Goal: Task Accomplishment & Management: Use online tool/utility

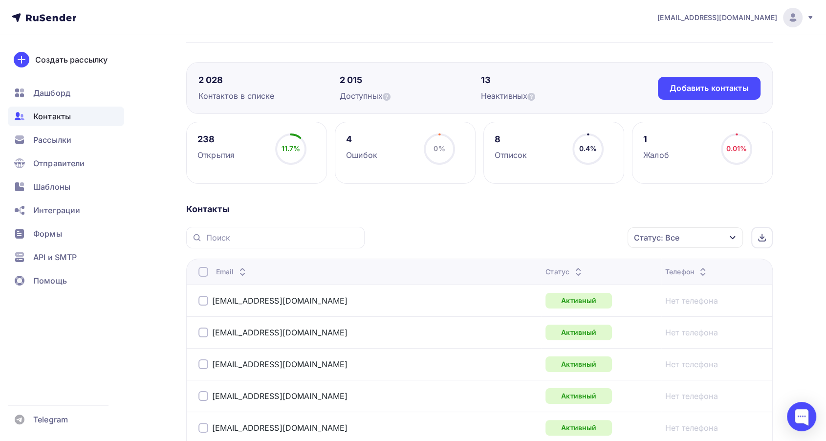
scroll to position [109, 0]
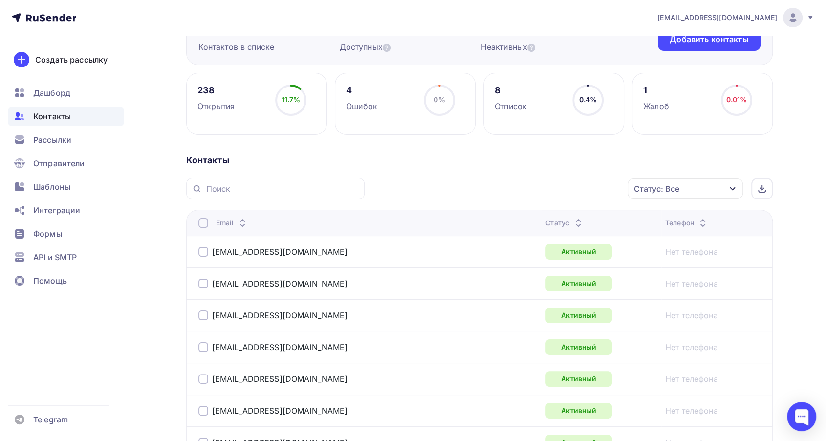
click at [573, 218] on icon at bounding box center [579, 221] width 12 height 12
click at [573, 220] on icon at bounding box center [579, 226] width 12 height 12
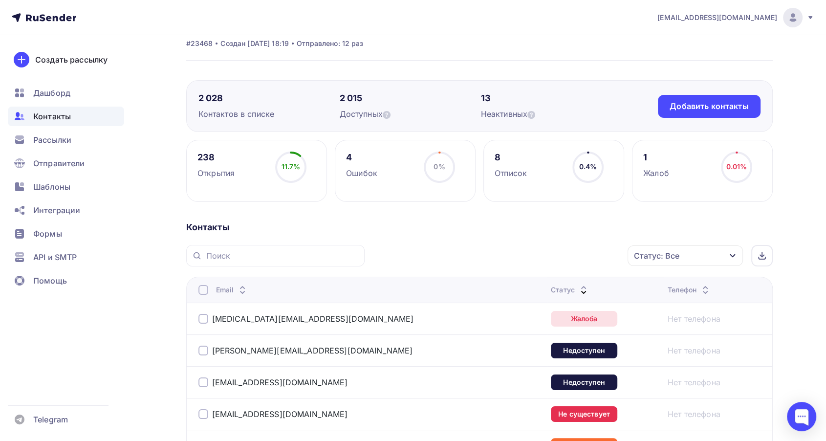
scroll to position [0, 0]
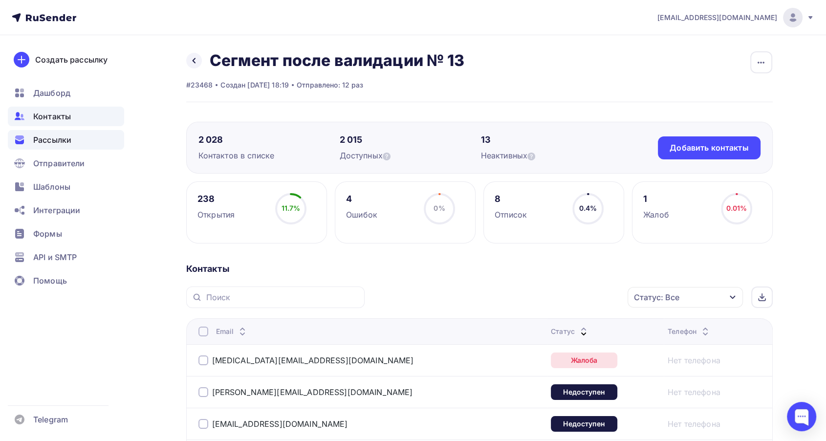
click at [53, 140] on span "Рассылки" at bounding box center [52, 140] width 38 height 12
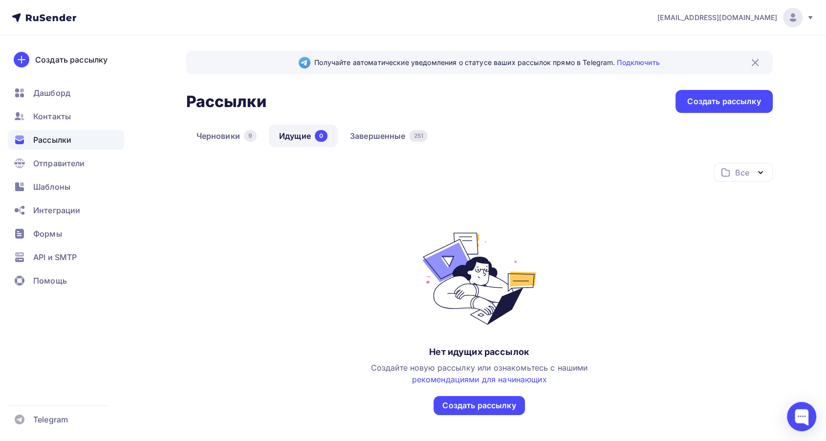
click at [372, 123] on div "Получайте автоматические уведомления о статусе ваших рассылок прямо в Telegram.…" at bounding box center [479, 257] width 587 height 412
click at [372, 135] on link "Завершенные 251" at bounding box center [389, 136] width 98 height 22
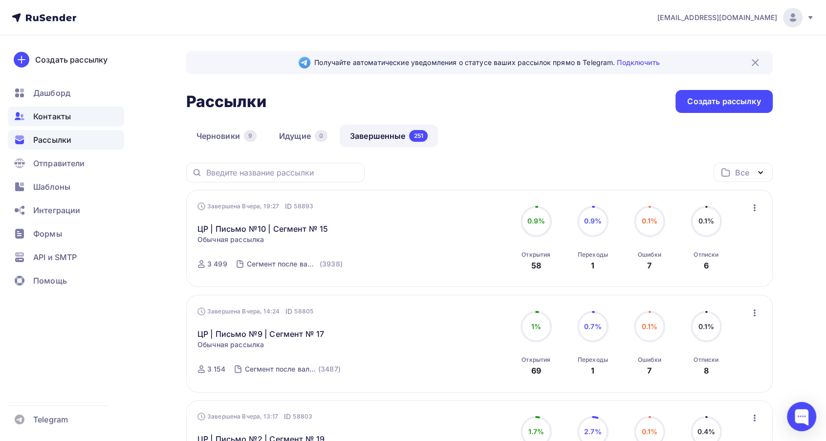
click at [31, 115] on div "Контакты" at bounding box center [66, 117] width 116 height 20
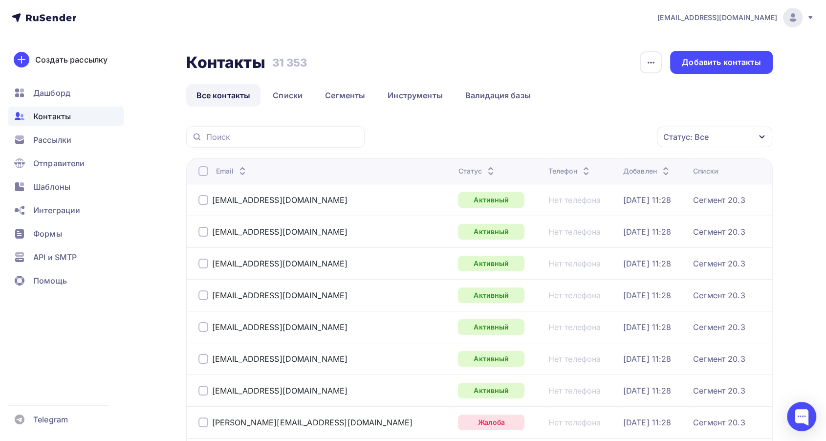
click at [799, 22] on div at bounding box center [793, 18] width 20 height 20
click at [673, 65] on span "[DEMOGRAPHIC_DATA]" at bounding box center [712, 63] width 89 height 12
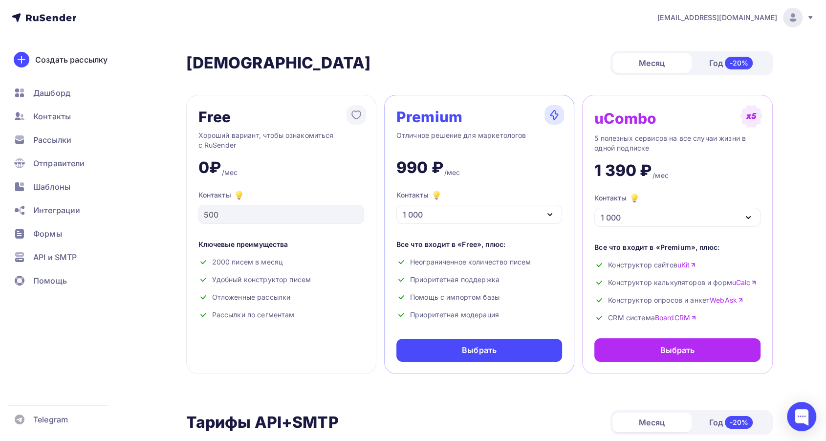
click at [765, 20] on span "[EMAIL_ADDRESS][DOMAIN_NAME]" at bounding box center [718, 18] width 120 height 10
click at [690, 44] on span "Аккаунт" at bounding box center [684, 43] width 32 height 12
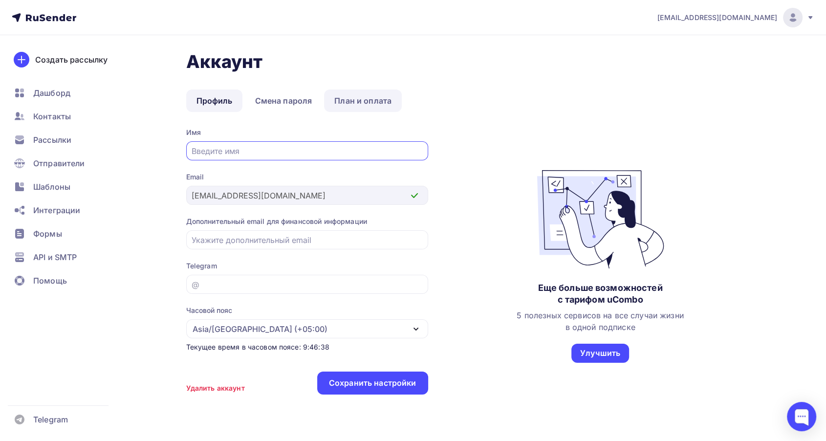
click at [351, 98] on link "План и оплата" at bounding box center [363, 100] width 78 height 22
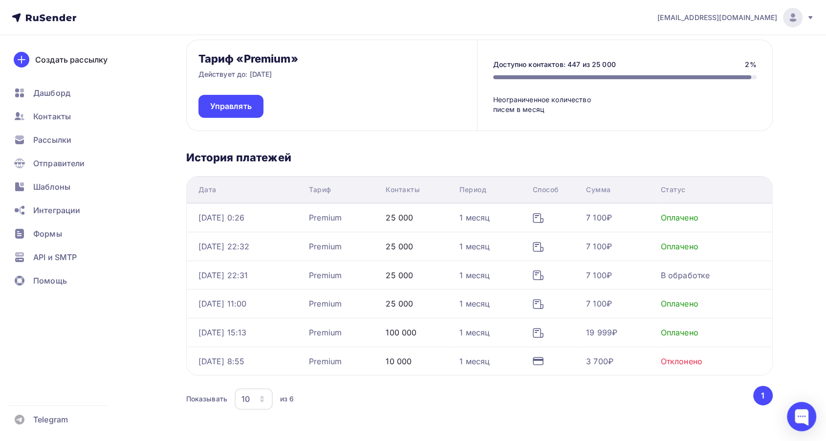
scroll to position [131, 0]
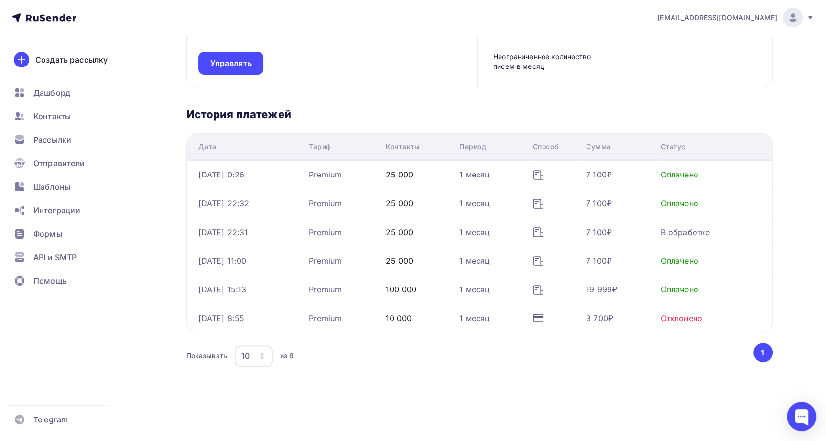
drag, startPoint x: 589, startPoint y: 290, endPoint x: 628, endPoint y: 292, distance: 39.2
click at [628, 292] on tr "[DATE] 15:13 Premium 100 000 1 месяц 19 999₽ Оплачено" at bounding box center [480, 289] width 586 height 29
click at [574, 338] on div "Дата Тариф Контакты Период Способ Сумма Статус [DATE] 0:26 Premium 25 000 1 мес…" at bounding box center [479, 251] width 587 height 237
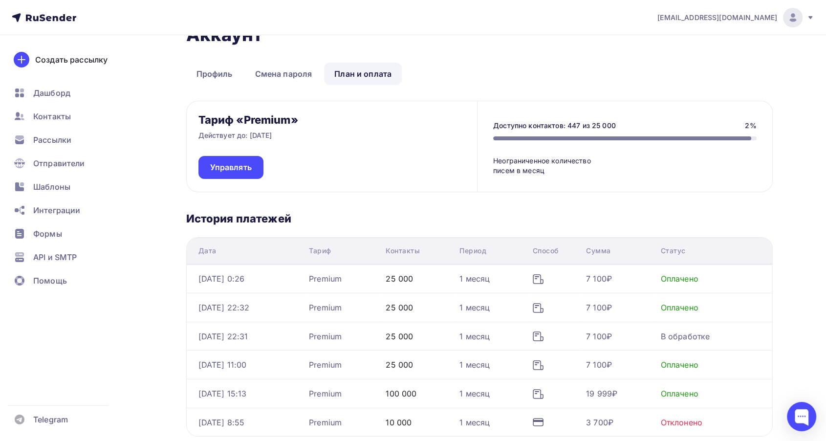
scroll to position [0, 0]
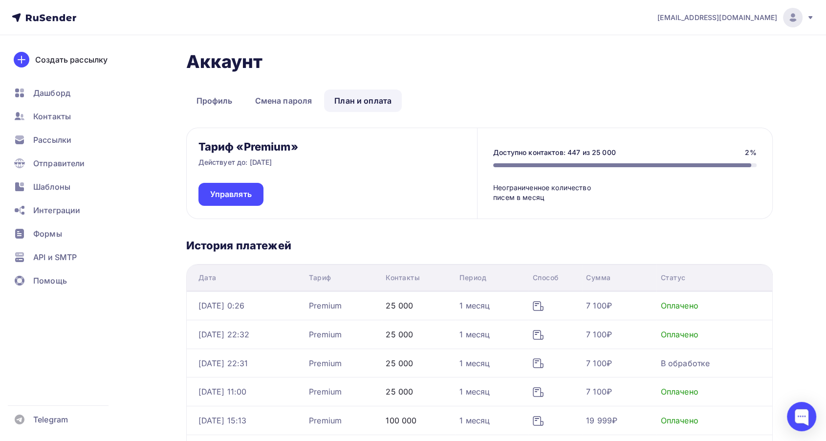
drag, startPoint x: 567, startPoint y: 151, endPoint x: 581, endPoint y: 152, distance: 14.2
click at [581, 152] on div "Доступно контактов: 447 из 25 000" at bounding box center [554, 153] width 123 height 10
click at [227, 94] on link "Профиль" at bounding box center [214, 100] width 57 height 22
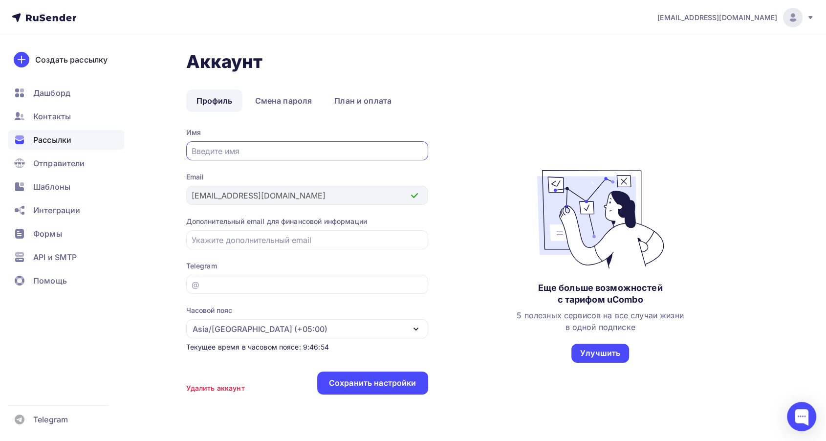
click at [60, 136] on span "Рассылки" at bounding box center [52, 140] width 38 height 12
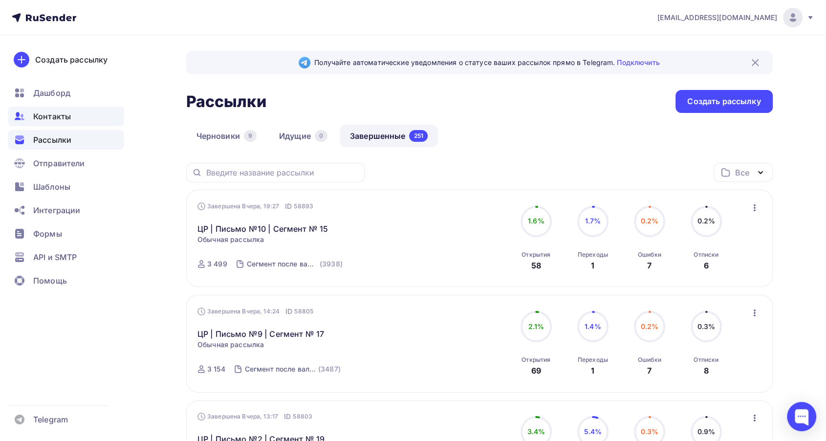
click at [77, 119] on div "Контакты" at bounding box center [66, 117] width 116 height 20
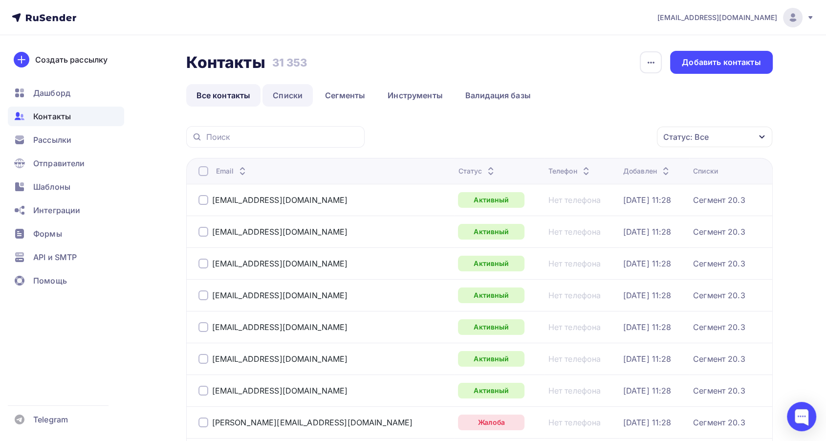
click at [290, 99] on link "Списки" at bounding box center [288, 95] width 50 height 22
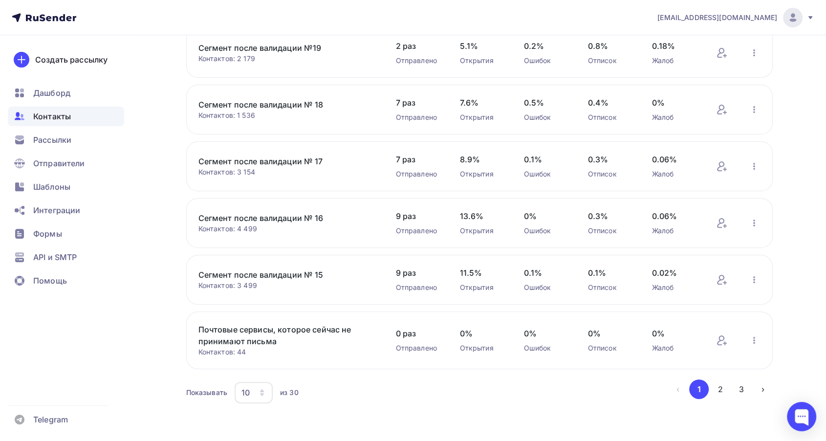
scroll to position [324, 0]
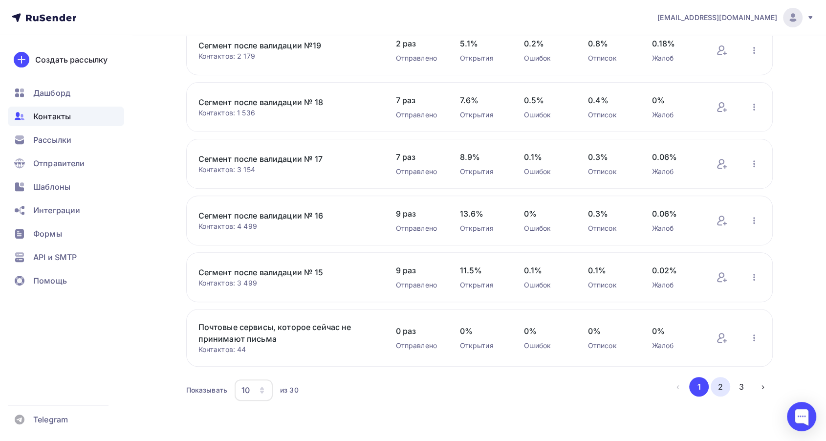
click at [717, 383] on button "2" at bounding box center [721, 387] width 20 height 20
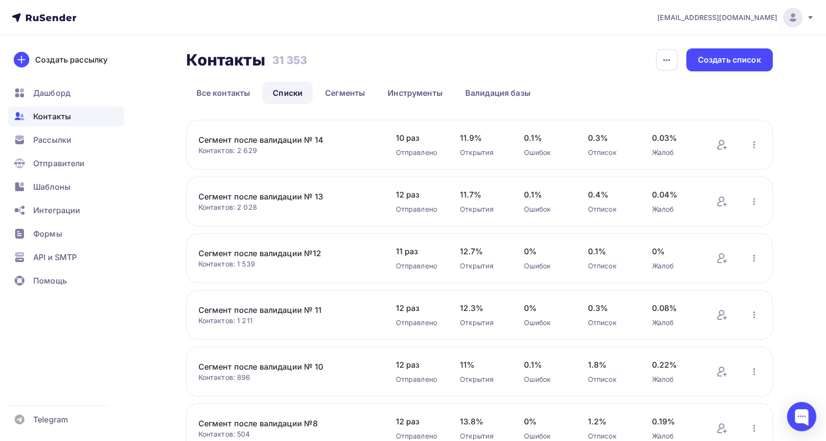
scroll to position [0, 0]
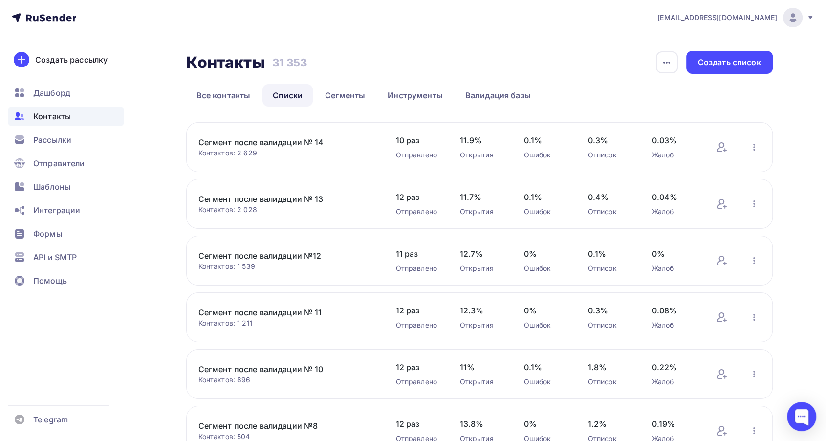
click at [291, 194] on link "Сегмент после валидации № 13" at bounding box center [282, 199] width 166 height 12
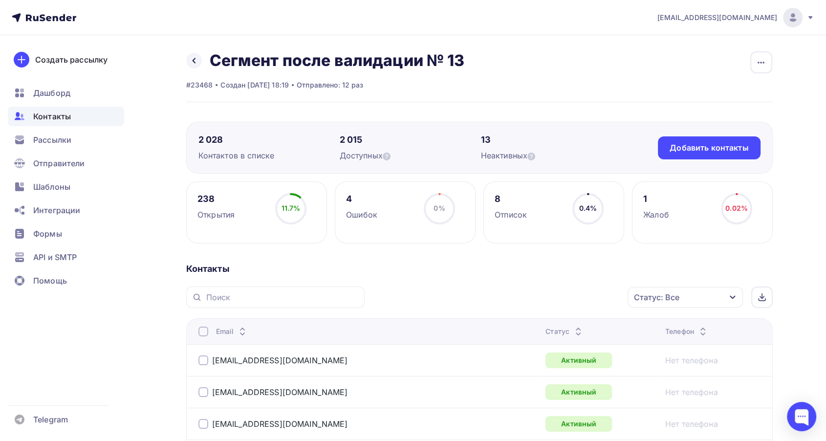
click at [650, 303] on div "Статус: Все" at bounding box center [685, 297] width 115 height 21
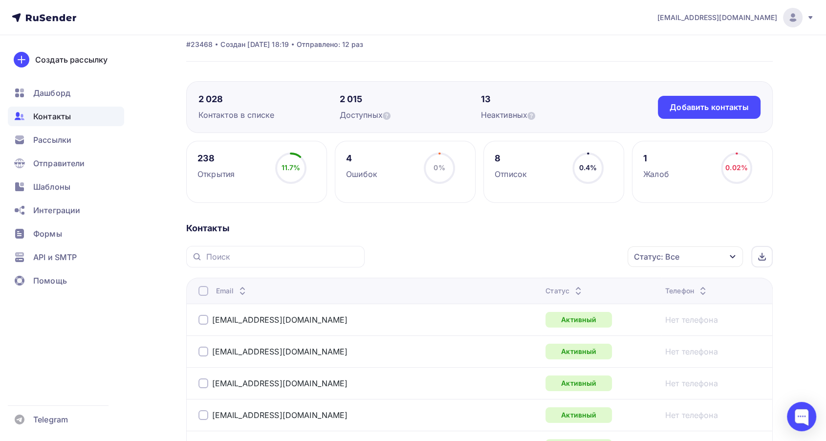
click at [573, 289] on icon at bounding box center [579, 294] width 12 height 12
click at [548, 289] on div "Статус" at bounding box center [602, 291] width 112 height 10
click at [573, 286] on icon at bounding box center [579, 289] width 12 height 12
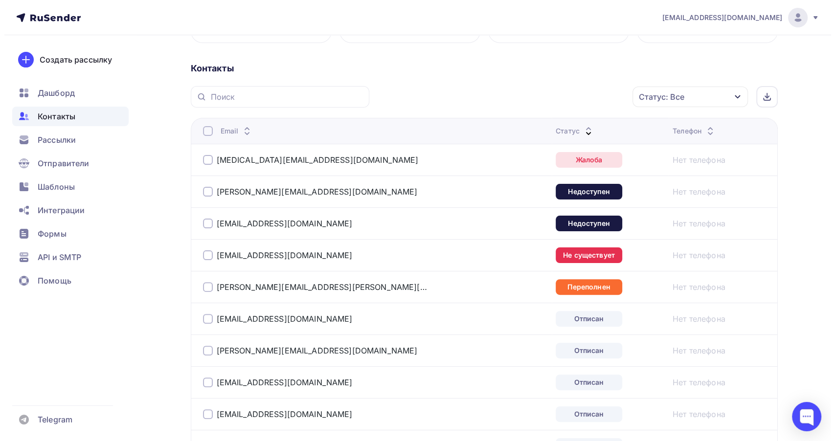
scroll to position [203, 0]
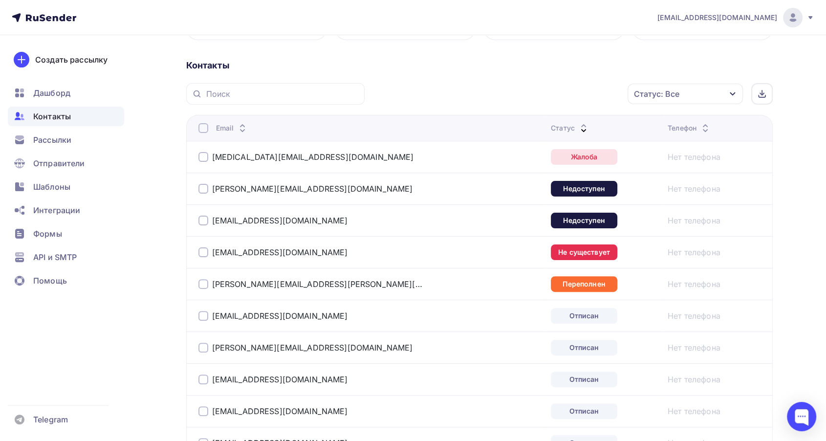
click at [199, 159] on div at bounding box center [204, 157] width 10 height 10
click at [520, 99] on div "Действие" at bounding box center [554, 94] width 129 height 19
click at [529, 121] on div "Добавить в списки" at bounding box center [539, 123] width 75 height 12
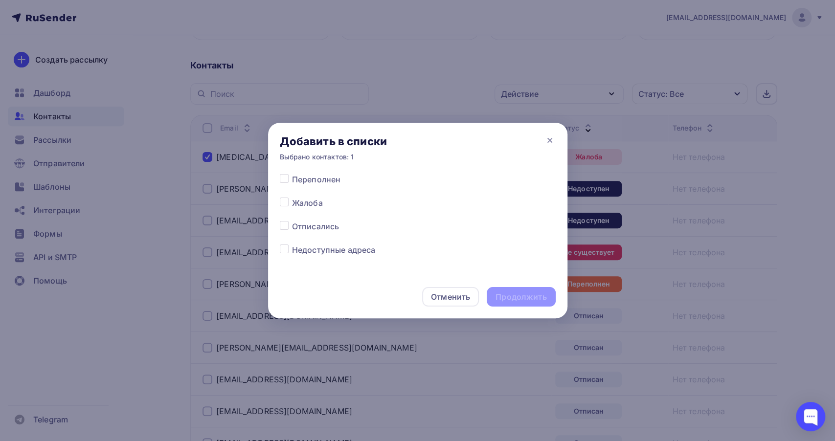
scroll to position [586, 0]
click at [289, 204] on div at bounding box center [286, 205] width 12 height 12
click at [292, 199] on label at bounding box center [292, 199] width 0 height 0
click at [286, 204] on input "checkbox" at bounding box center [284, 203] width 9 height 9
checkbox input "true"
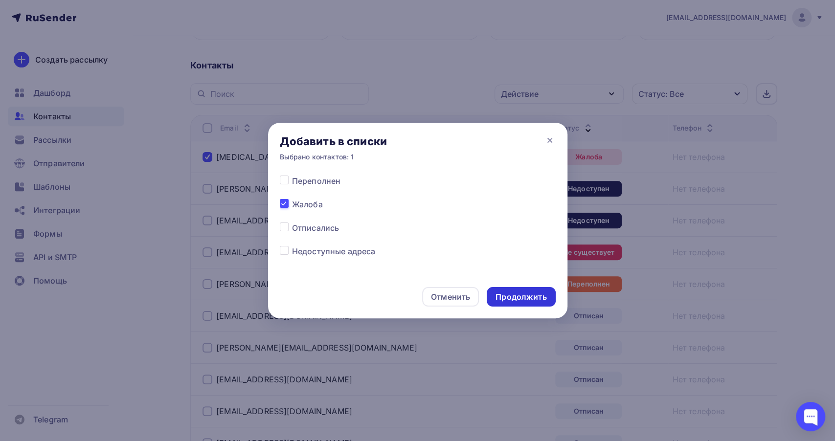
click at [505, 294] on div "Продолжить" at bounding box center [520, 296] width 51 height 11
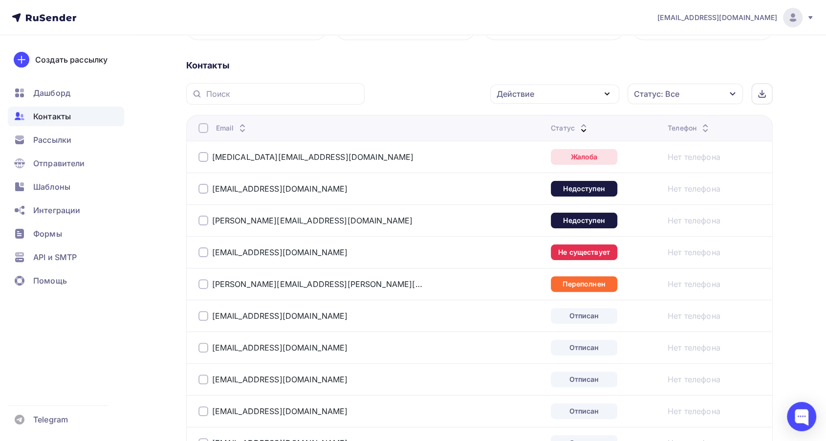
click at [201, 193] on div "[EMAIL_ADDRESS][DOMAIN_NAME]" at bounding box center [321, 189] width 244 height 16
click at [200, 217] on div at bounding box center [204, 221] width 10 height 10
click at [199, 189] on div at bounding box center [204, 189] width 10 height 10
click at [543, 90] on div "Действие" at bounding box center [554, 94] width 129 height 19
click at [541, 124] on div "Добавить в списки" at bounding box center [539, 123] width 75 height 12
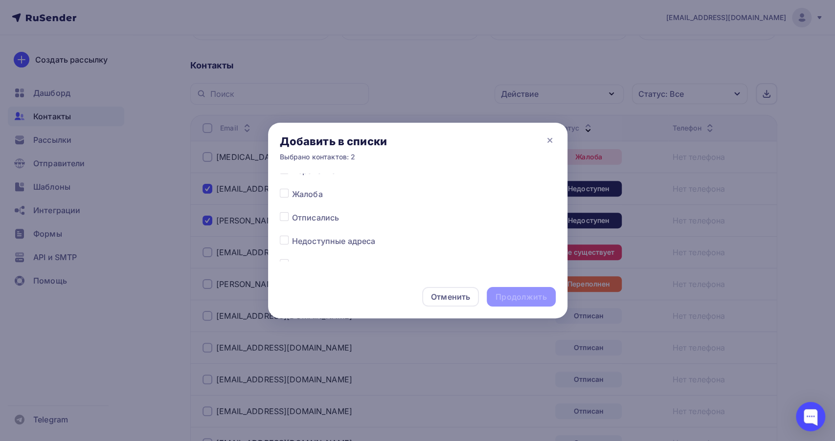
scroll to position [640, 0]
click at [292, 192] on label at bounding box center [292, 192] width 0 height 0
click at [288, 200] on input "checkbox" at bounding box center [284, 196] width 9 height 9
checkbox input "true"
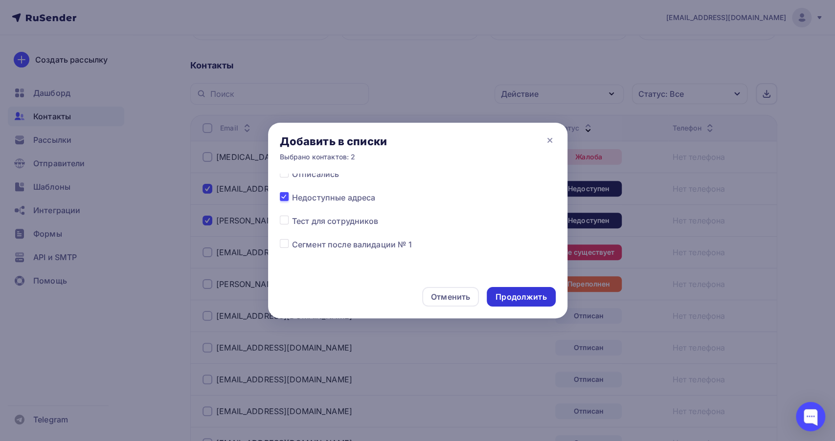
click at [511, 300] on div "Продолжить" at bounding box center [520, 296] width 51 height 11
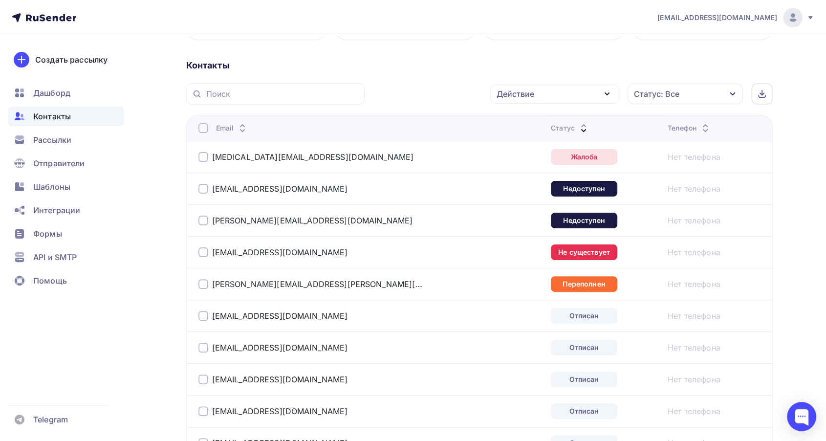
click at [203, 252] on div at bounding box center [204, 252] width 10 height 10
click at [554, 94] on div "Действие" at bounding box center [554, 94] width 129 height 19
click at [552, 120] on div "Добавить в списки" at bounding box center [539, 123] width 75 height 12
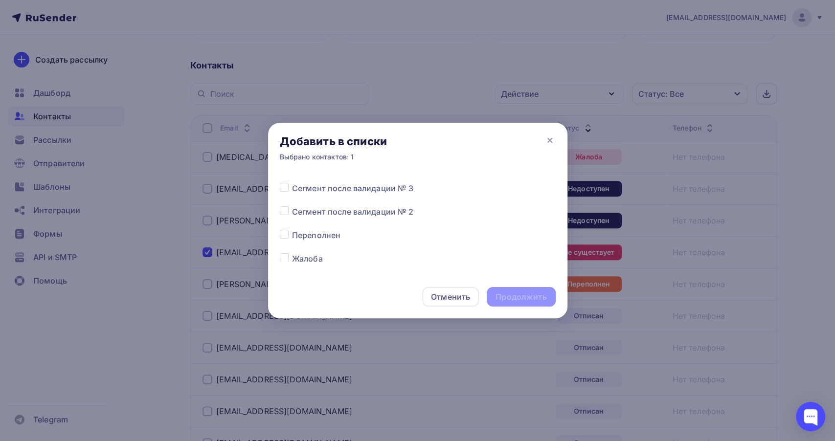
scroll to position [477, 0]
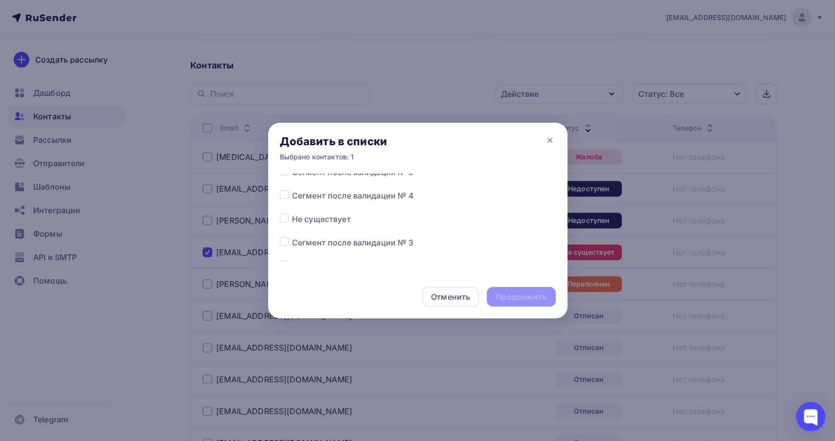
click at [292, 213] on label at bounding box center [292, 213] width 0 height 0
click at [287, 218] on input "checkbox" at bounding box center [284, 217] width 9 height 9
click at [292, 213] on label at bounding box center [292, 213] width 0 height 0
click at [287, 218] on input "checkbox" at bounding box center [284, 217] width 9 height 9
click at [289, 223] on div at bounding box center [286, 219] width 12 height 12
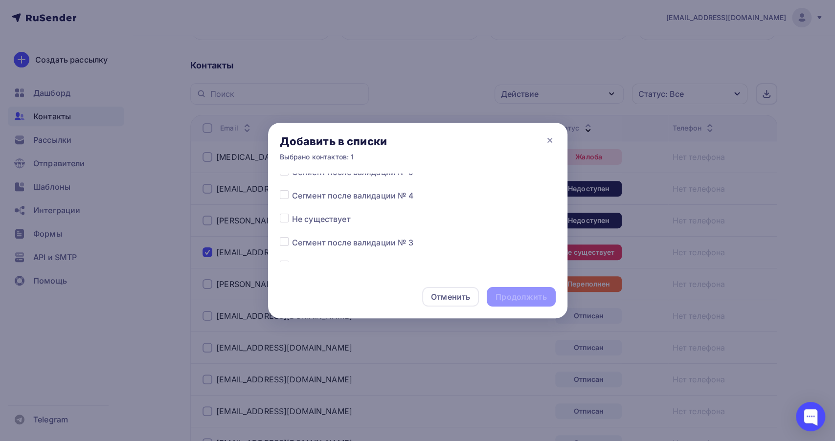
click at [290, 222] on div at bounding box center [286, 219] width 12 height 12
click at [292, 213] on label at bounding box center [292, 213] width 0 height 0
click at [286, 219] on input "checkbox" at bounding box center [284, 217] width 9 height 9
checkbox input "true"
click at [535, 293] on div "Продолжить" at bounding box center [520, 296] width 51 height 11
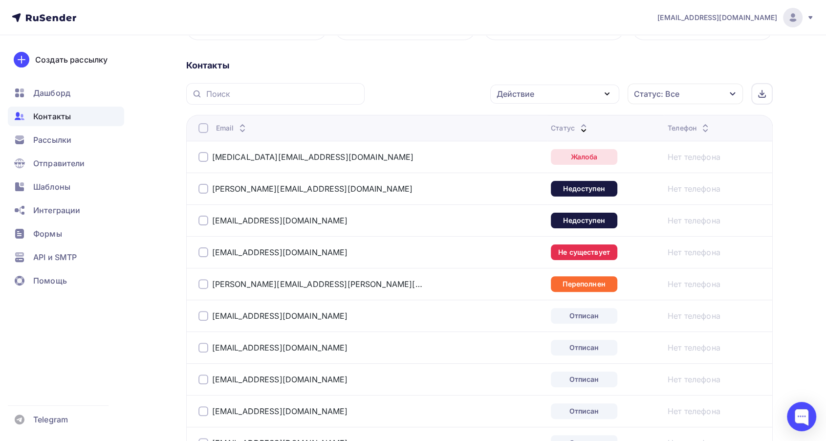
click at [203, 279] on div at bounding box center [204, 284] width 10 height 10
click at [521, 99] on div "Действие" at bounding box center [554, 94] width 129 height 19
click at [519, 119] on div "Добавить в списки" at bounding box center [539, 123] width 75 height 12
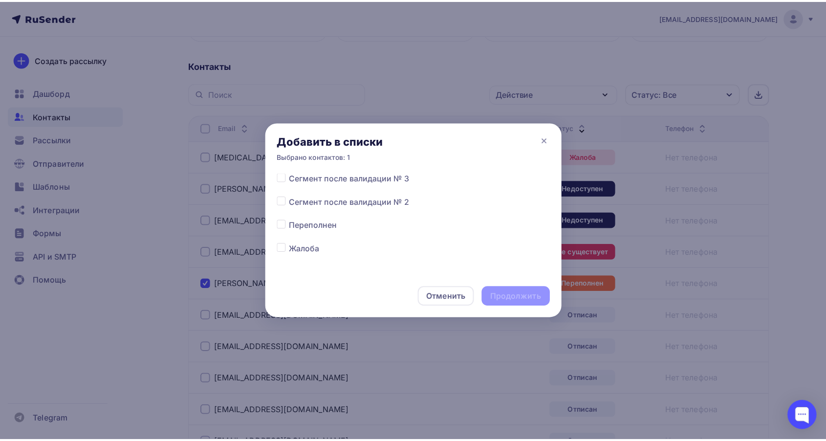
scroll to position [532, 0]
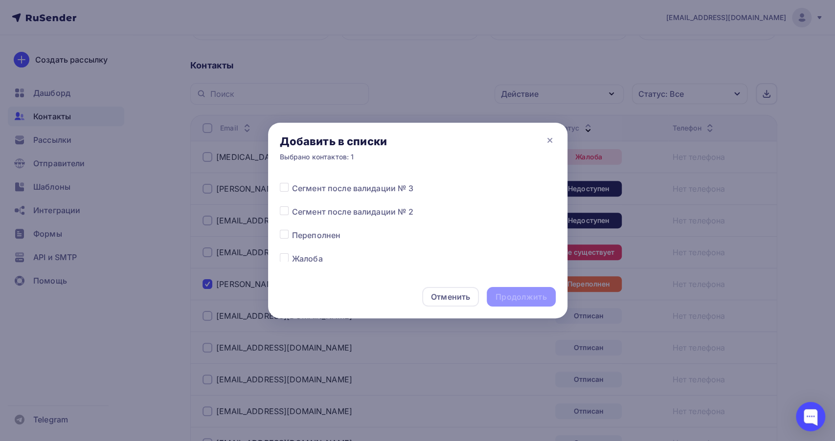
click at [292, 229] on label at bounding box center [292, 229] width 0 height 0
click at [280, 232] on input "checkbox" at bounding box center [284, 233] width 9 height 9
checkbox input "true"
click at [505, 294] on div "Продолжить" at bounding box center [520, 296] width 51 height 11
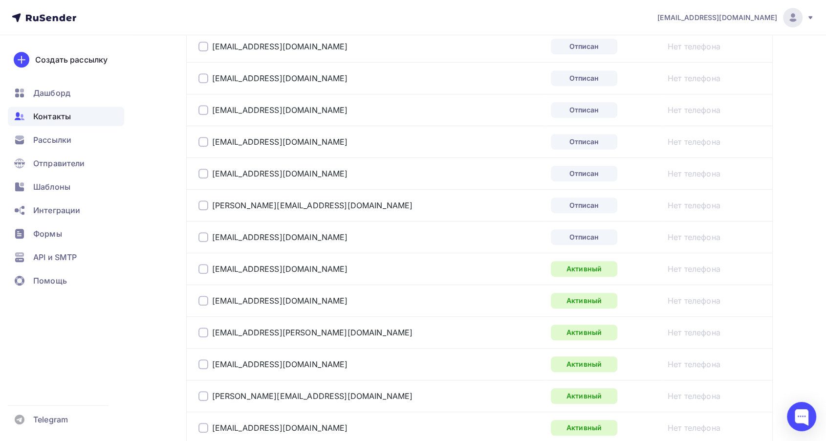
scroll to position [475, 0]
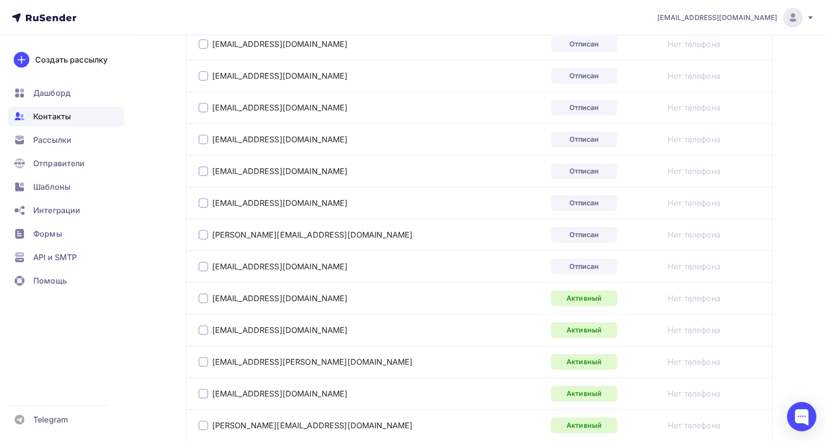
click at [201, 264] on div at bounding box center [204, 267] width 10 height 10
click at [201, 234] on div at bounding box center [204, 235] width 10 height 10
click at [204, 203] on div at bounding box center [204, 203] width 10 height 10
click at [201, 169] on div at bounding box center [204, 171] width 10 height 10
click at [205, 135] on div at bounding box center [204, 139] width 10 height 10
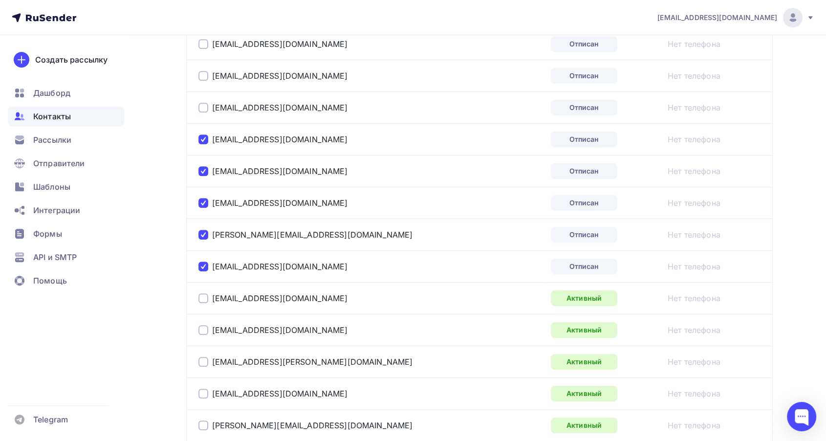
click at [206, 104] on div at bounding box center [204, 108] width 10 height 10
click at [207, 77] on div at bounding box center [204, 76] width 10 height 10
click at [203, 44] on div at bounding box center [204, 44] width 10 height 10
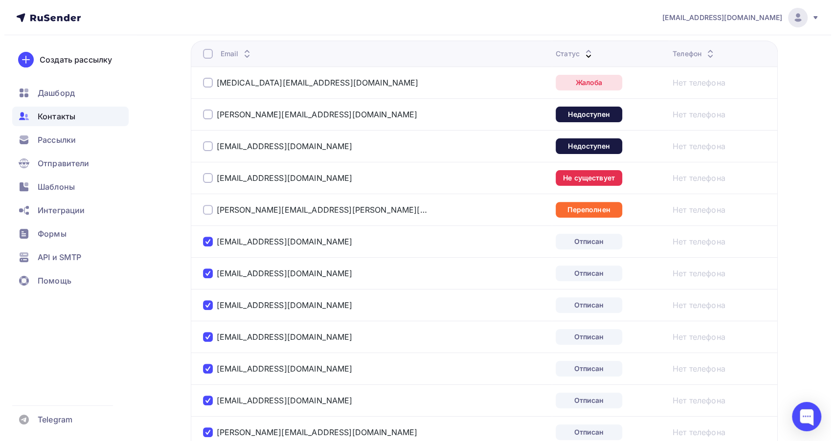
scroll to position [149, 0]
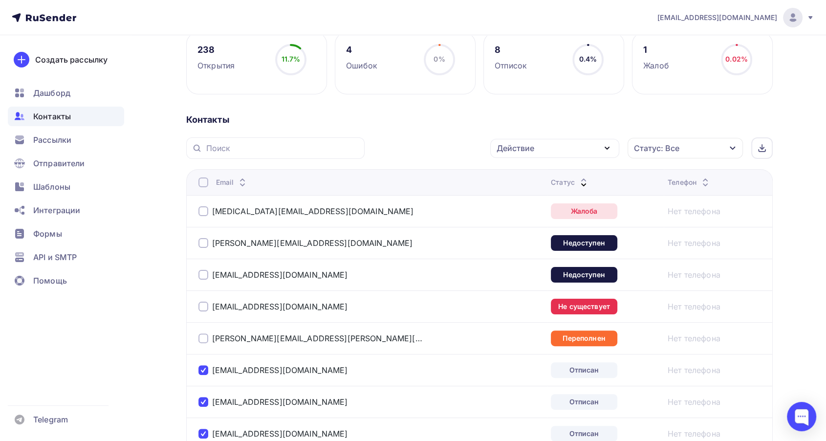
click at [537, 140] on div "Действие" at bounding box center [554, 148] width 129 height 19
click at [542, 174] on div "Добавить в списки" at bounding box center [539, 177] width 75 height 12
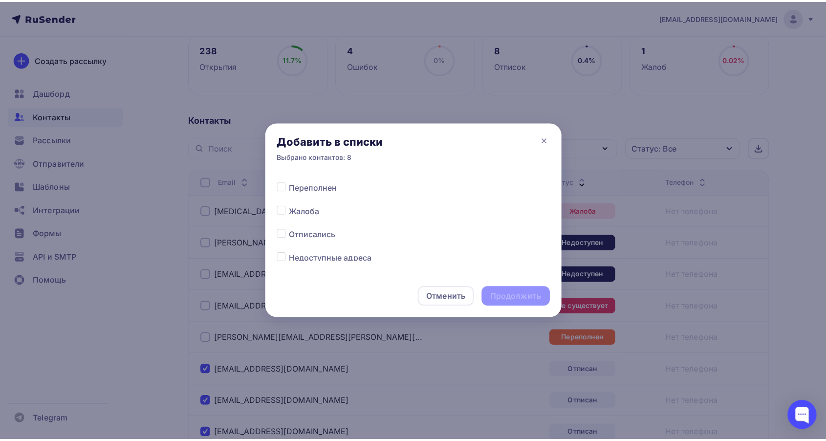
scroll to position [598, 0]
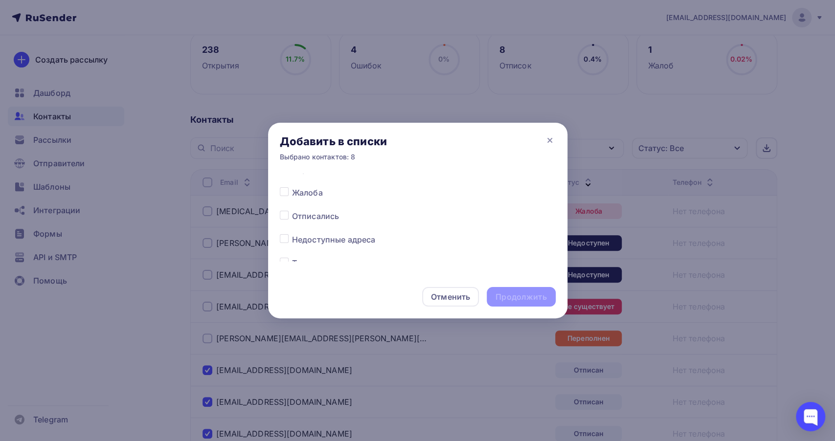
click at [292, 210] on label at bounding box center [292, 210] width 0 height 0
click at [284, 218] on input "checkbox" at bounding box center [284, 214] width 9 height 9
checkbox input "true"
click at [511, 298] on div "Продолжить" at bounding box center [520, 296] width 51 height 11
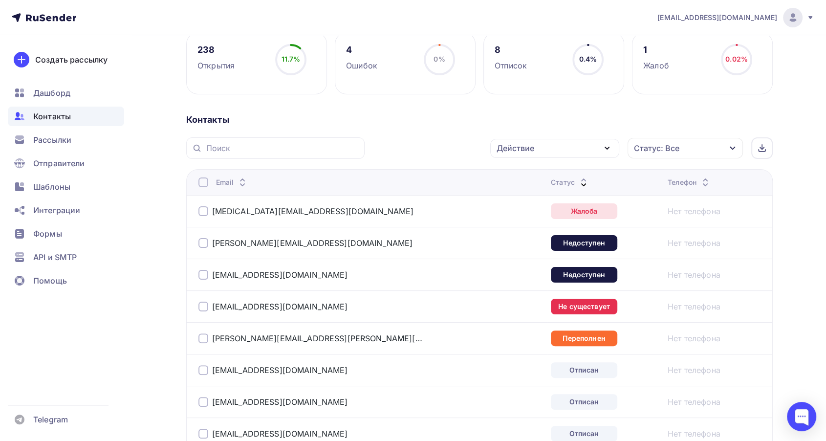
click at [201, 210] on div at bounding box center [204, 211] width 10 height 10
click at [200, 245] on div at bounding box center [204, 243] width 10 height 10
click at [203, 274] on div at bounding box center [204, 275] width 10 height 10
click at [199, 306] on div at bounding box center [204, 307] width 10 height 10
drag, startPoint x: 198, startPoint y: 330, endPoint x: 201, endPoint y: 340, distance: 10.8
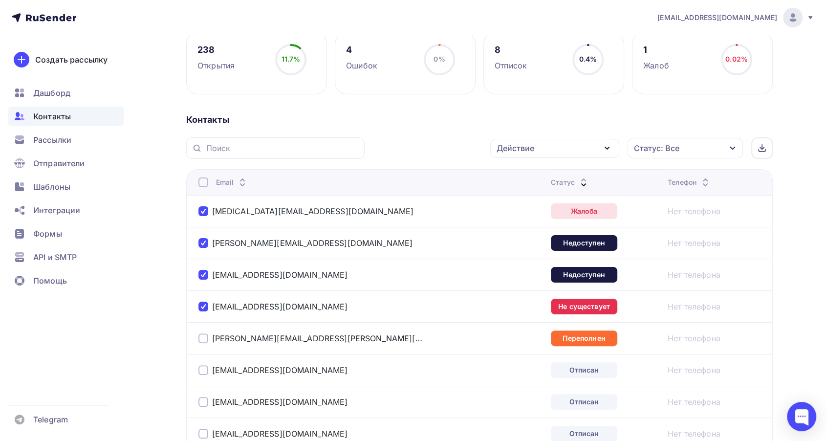
click at [199, 332] on div "[PERSON_NAME][EMAIL_ADDRESS][PERSON_NAME][DOMAIN_NAME]" at bounding box center [321, 339] width 244 height 16
click at [201, 341] on div at bounding box center [204, 338] width 10 height 10
click at [204, 371] on div at bounding box center [204, 370] width 10 height 10
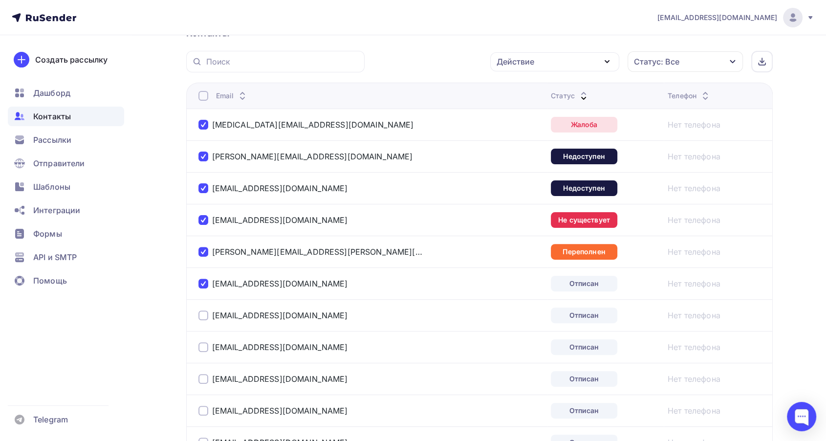
scroll to position [258, 0]
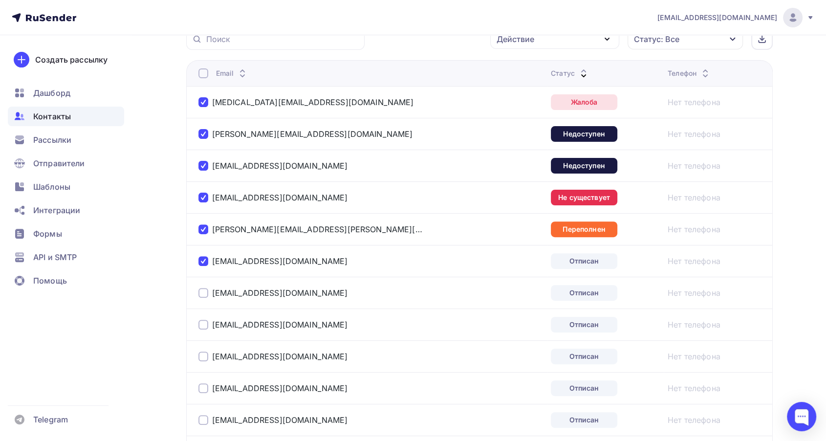
click at [202, 295] on div at bounding box center [204, 293] width 10 height 10
click at [203, 315] on td "[EMAIL_ADDRESS][DOMAIN_NAME]" at bounding box center [366, 325] width 361 height 32
click at [203, 322] on div at bounding box center [204, 325] width 10 height 10
click at [203, 353] on div at bounding box center [204, 357] width 10 height 10
click at [205, 383] on div at bounding box center [204, 388] width 10 height 10
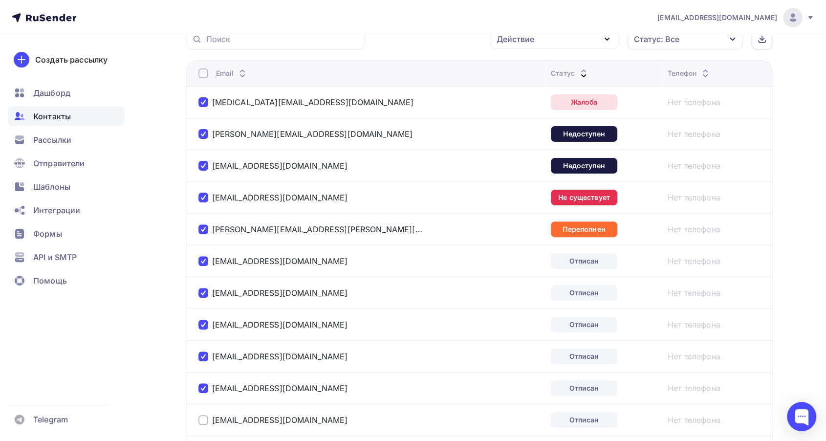
click at [205, 419] on div at bounding box center [204, 420] width 10 height 10
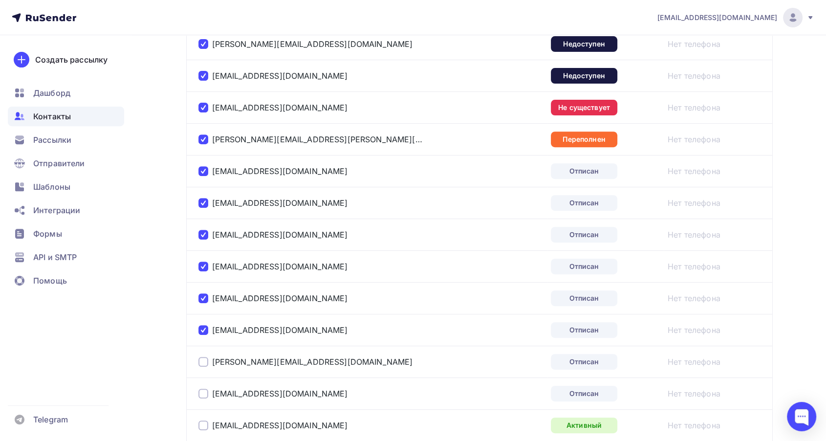
scroll to position [421, 0]
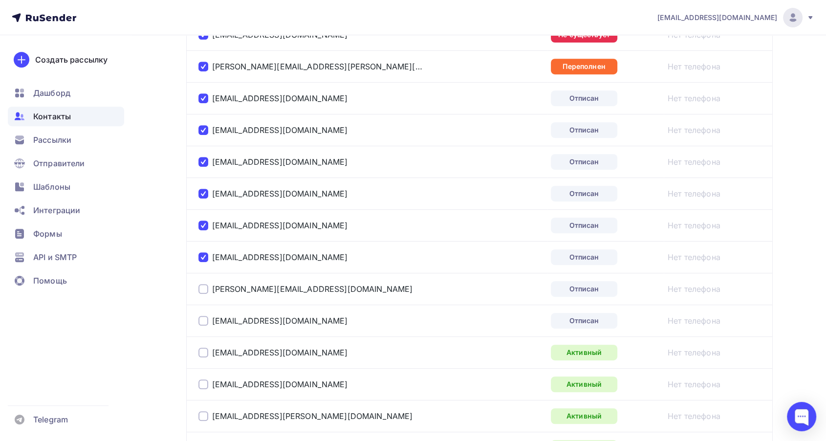
click at [199, 287] on div at bounding box center [204, 289] width 10 height 10
click at [200, 321] on div at bounding box center [204, 321] width 10 height 10
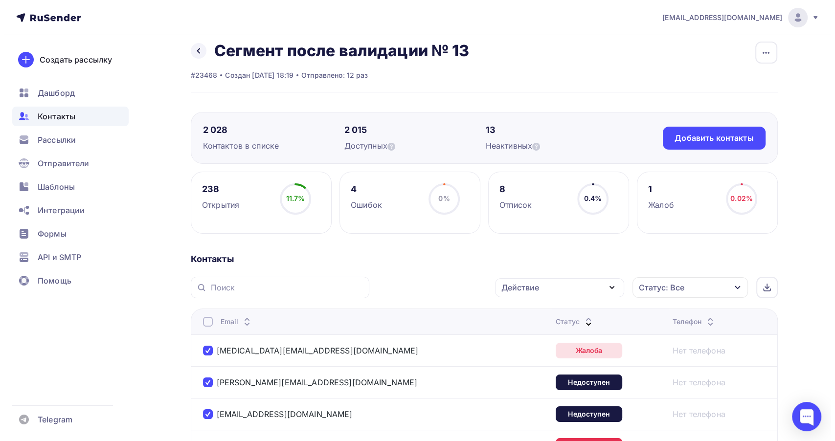
scroll to position [0, 0]
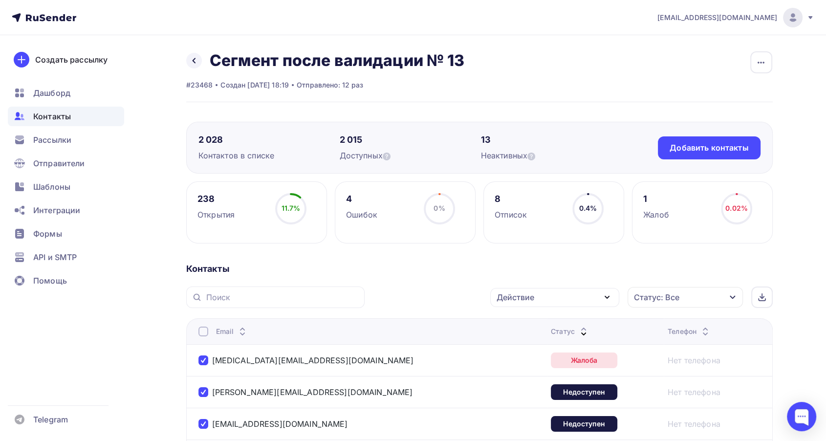
click at [519, 302] on div "Действие" at bounding box center [516, 297] width 38 height 12
click at [522, 340] on div "Исключить из списка" at bounding box center [544, 346] width 85 height 12
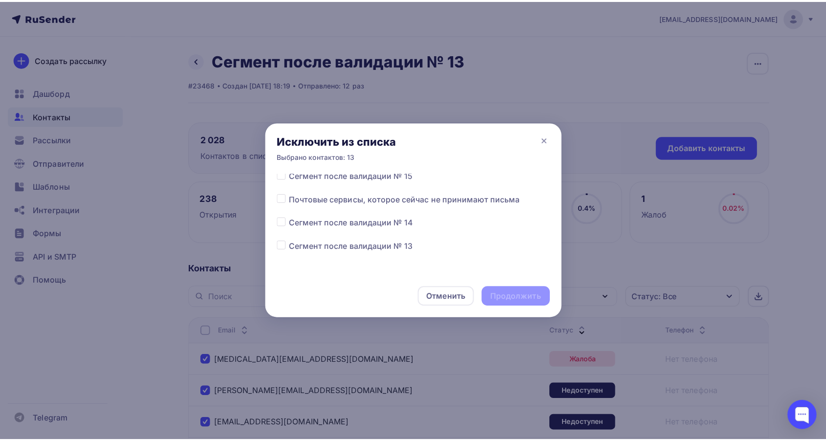
scroll to position [217, 0]
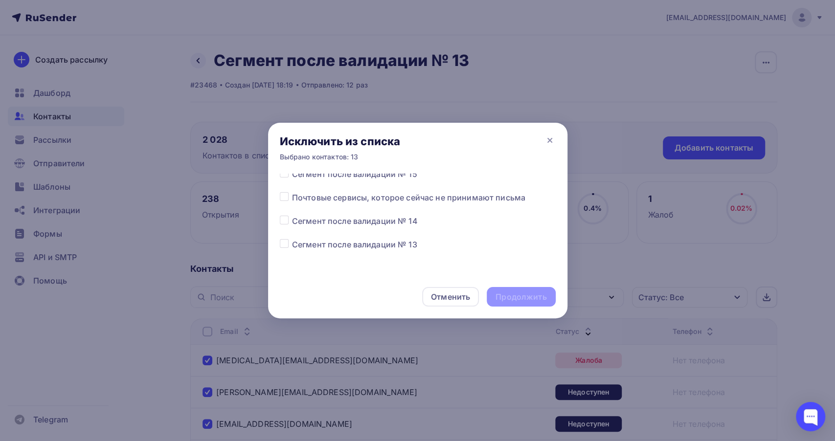
click at [292, 239] on label at bounding box center [292, 239] width 0 height 0
click at [287, 246] on input "checkbox" at bounding box center [284, 243] width 9 height 9
checkbox input "true"
click at [533, 300] on div "Продолжить" at bounding box center [520, 296] width 51 height 11
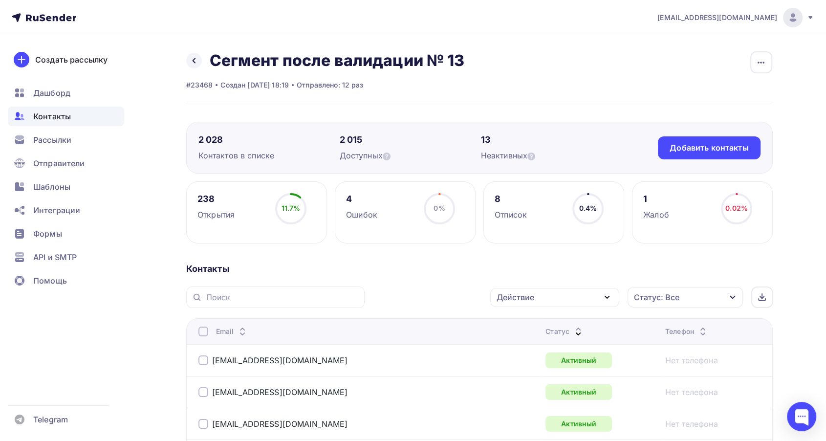
click at [573, 331] on icon at bounding box center [579, 334] width 12 height 12
click at [70, 144] on span "Рассылки" at bounding box center [52, 140] width 38 height 12
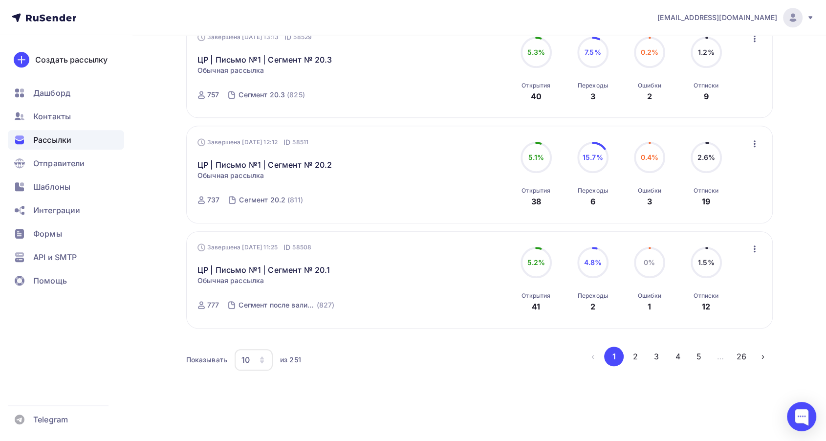
scroll to position [910, 0]
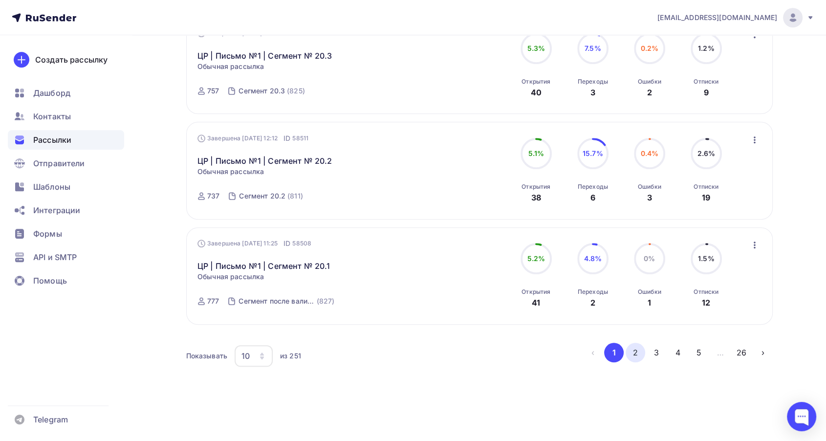
click at [634, 356] on button "2" at bounding box center [636, 353] width 20 height 20
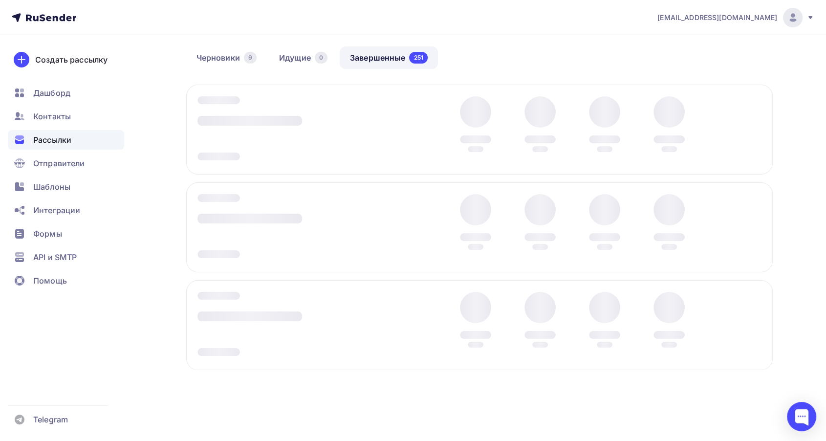
scroll to position [78, 0]
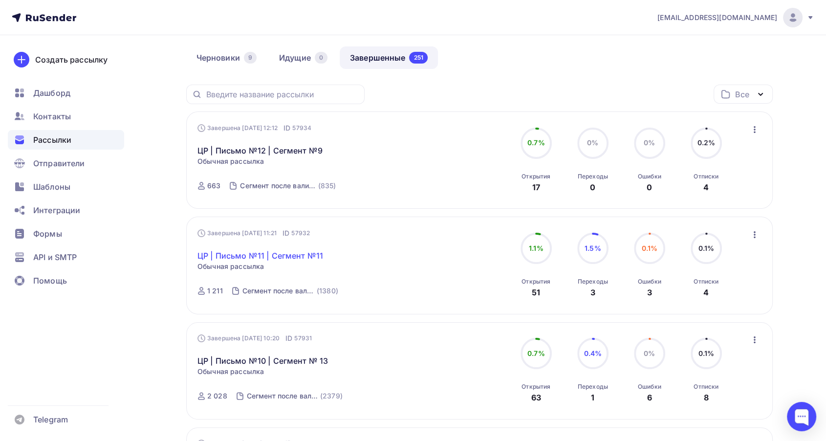
click at [308, 253] on link "ЦР | Письмо №11 | Сегмент №11" at bounding box center [261, 256] width 126 height 12
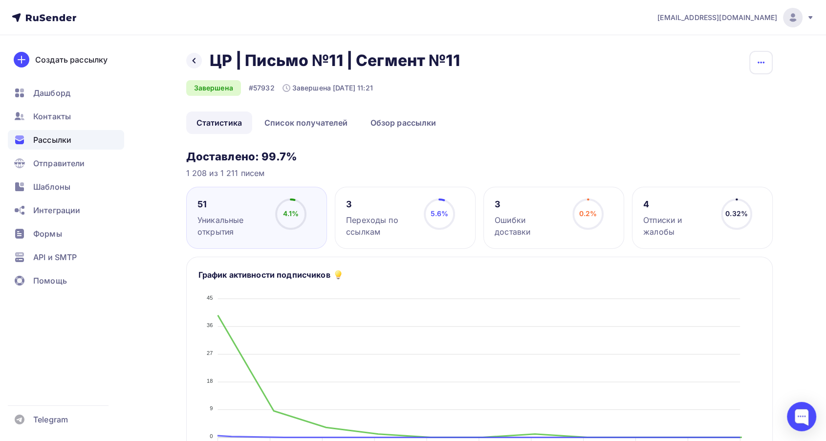
click at [755, 68] on button "button" at bounding box center [761, 62] width 23 height 23
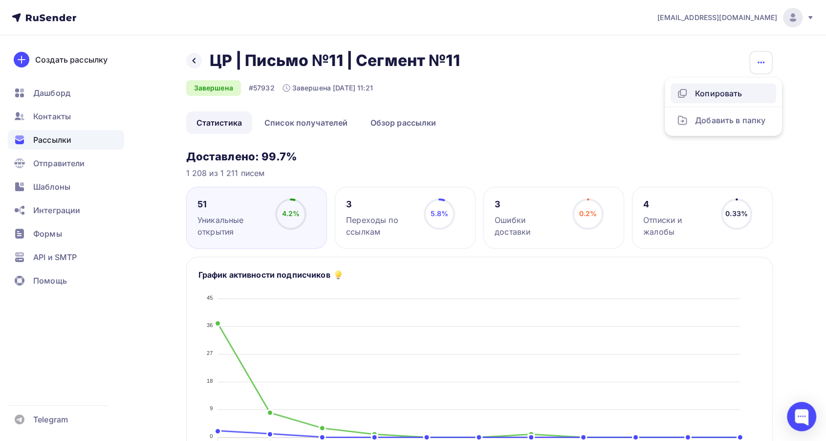
click at [725, 94] on div "Копировать" at bounding box center [724, 94] width 94 height 12
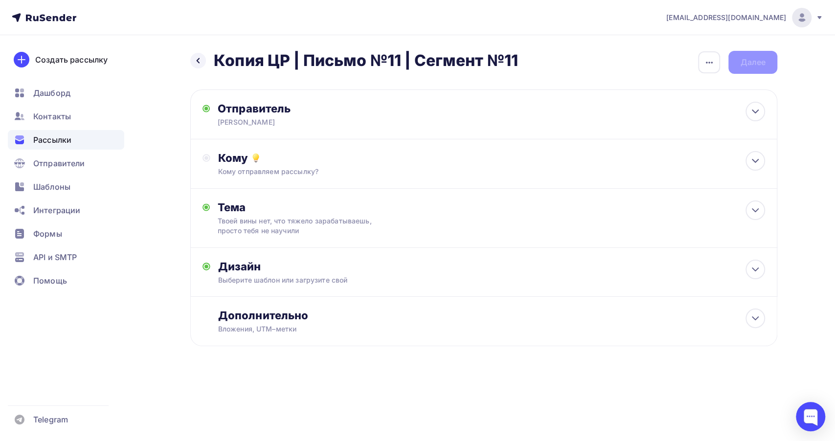
click at [694, 67] on div "Назад Копия ЦР | Письмо №11 | Сегмент №11 Копия ЦР | Письмо №11 | Сегмент №11 З…" at bounding box center [483, 62] width 587 height 23
click at [706, 67] on icon "button" at bounding box center [709, 63] width 12 height 12
click at [649, 113] on div "Переименовать рассылку" at bounding box center [657, 113] width 121 height 12
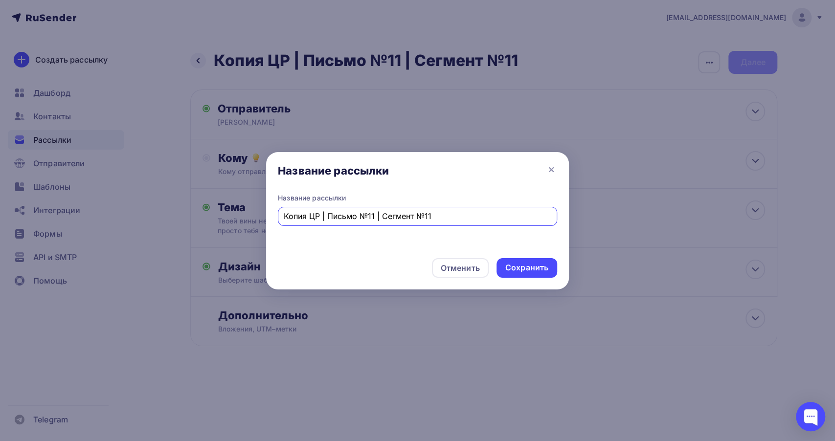
drag, startPoint x: 310, startPoint y: 215, endPoint x: 271, endPoint y: 215, distance: 38.6
click at [271, 215] on div "Название рассылки Копия ЦР | Письмо №11 | Сегмент №11" at bounding box center [417, 221] width 303 height 57
click at [416, 217] on input "ЦР | Письмо №11 | Сегмент №11" at bounding box center [418, 216] width 268 height 12
type input "ЦР | Письмо №11 | Сегмент №13"
click at [515, 268] on div "Сохранить" at bounding box center [526, 267] width 43 height 11
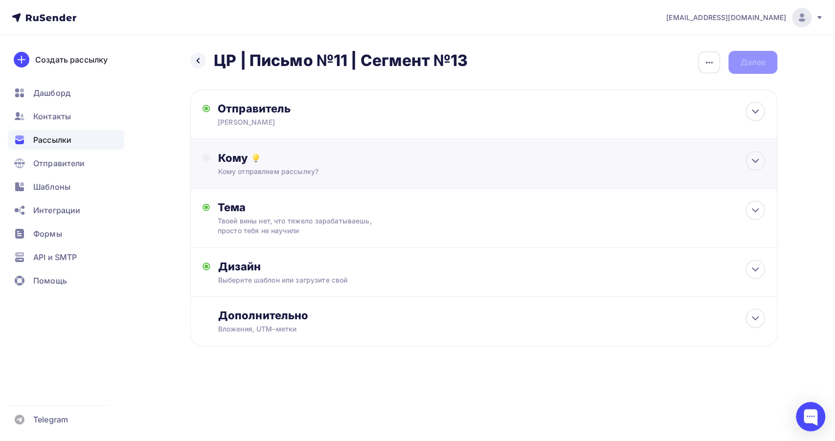
click at [334, 154] on div "Кому" at bounding box center [491, 158] width 547 height 14
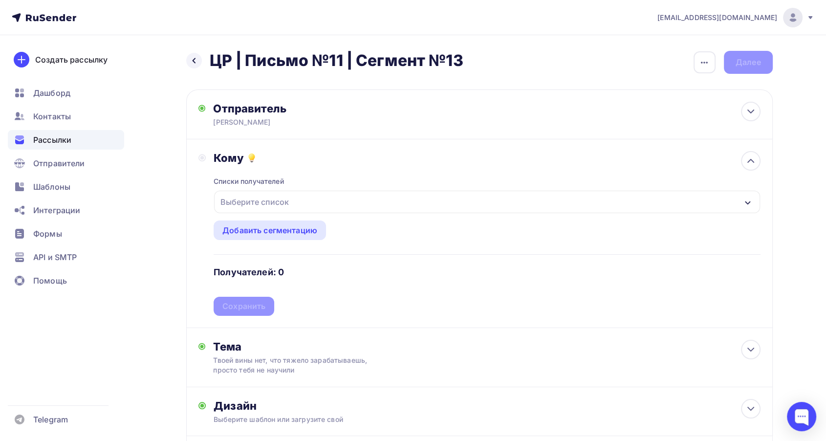
click at [329, 201] on div "Выберите список" at bounding box center [487, 202] width 546 height 22
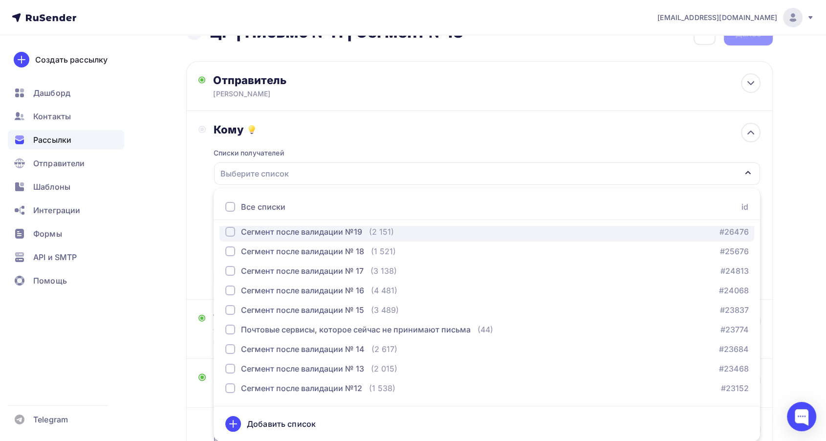
scroll to position [109, 0]
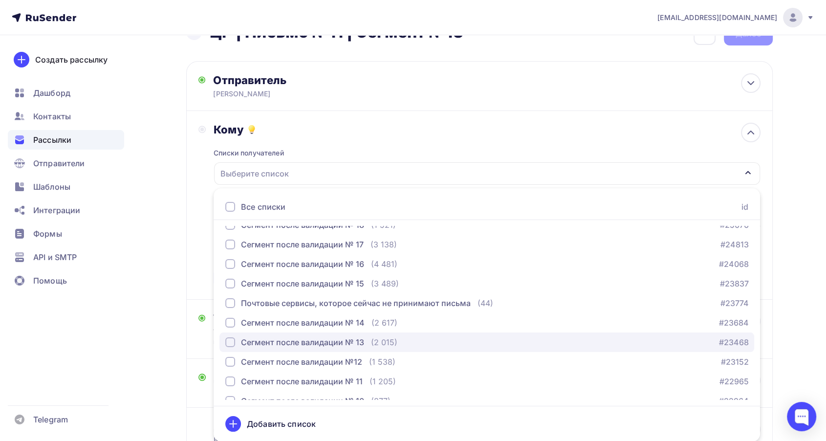
click at [334, 338] on div "Сегмент после валидации № 13" at bounding box center [302, 342] width 123 height 12
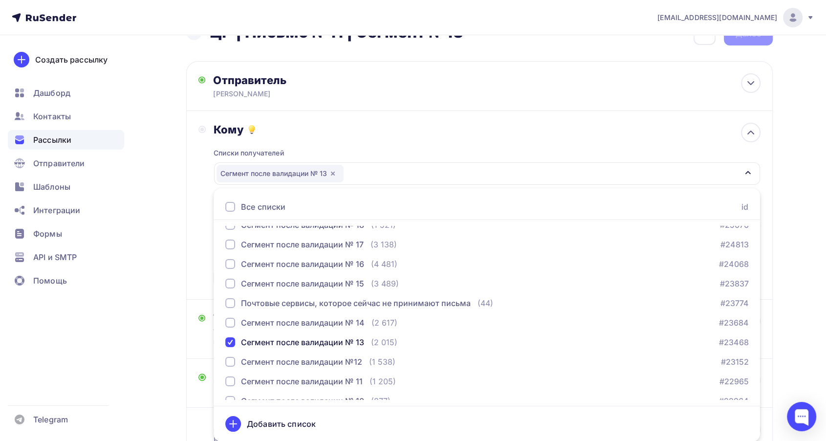
click at [379, 150] on div "Списки получателей Сегмент после валидации № 13 Все списки id Сегмент 20.3 (741…" at bounding box center [487, 211] width 547 height 151
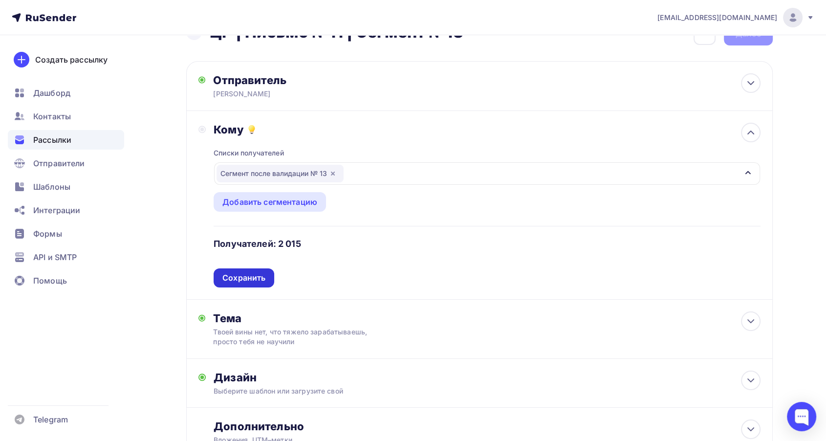
click at [258, 275] on div "Сохранить" at bounding box center [243, 277] width 43 height 11
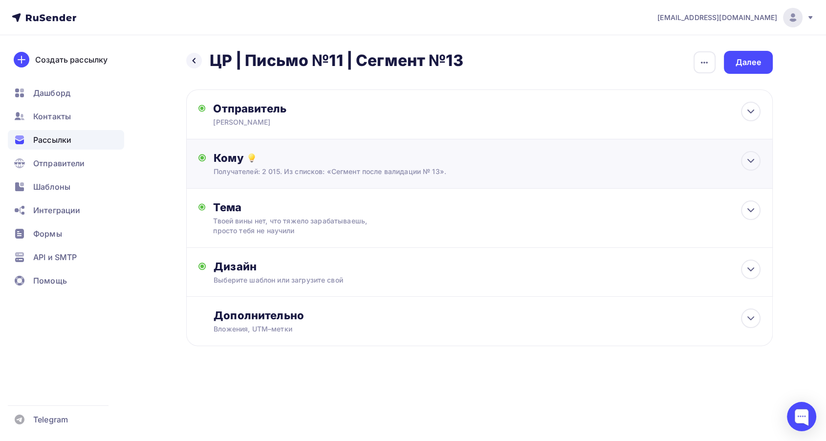
scroll to position [0, 0]
click at [327, 287] on div "Дизайн Выберите шаблон или загрузите свой Размер письма: 122 Kb Заменить шаблон…" at bounding box center [483, 278] width 562 height 37
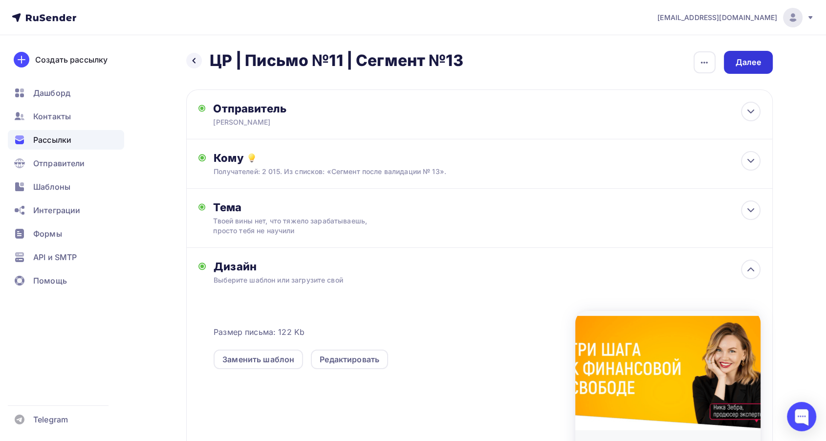
click at [736, 69] on div "Далее" at bounding box center [748, 62] width 49 height 23
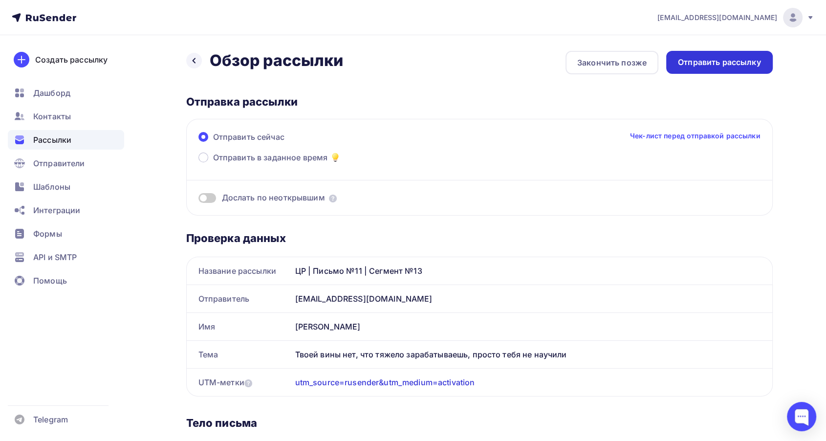
click at [696, 63] on div "Отправить рассылку" at bounding box center [719, 62] width 83 height 11
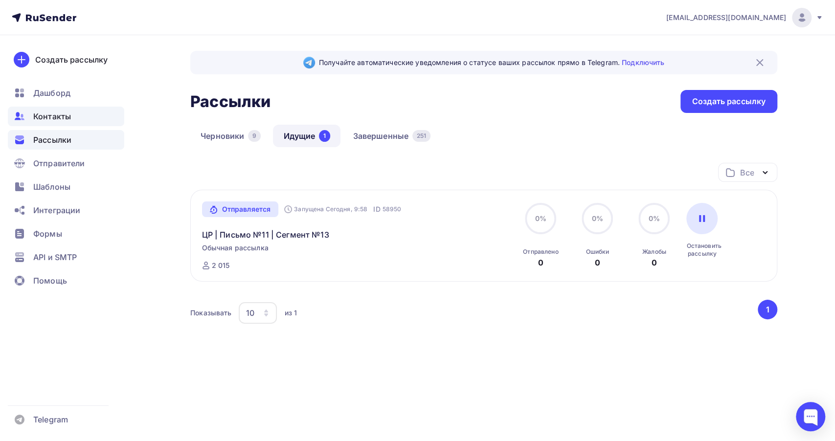
click at [62, 114] on span "Контакты" at bounding box center [52, 117] width 38 height 12
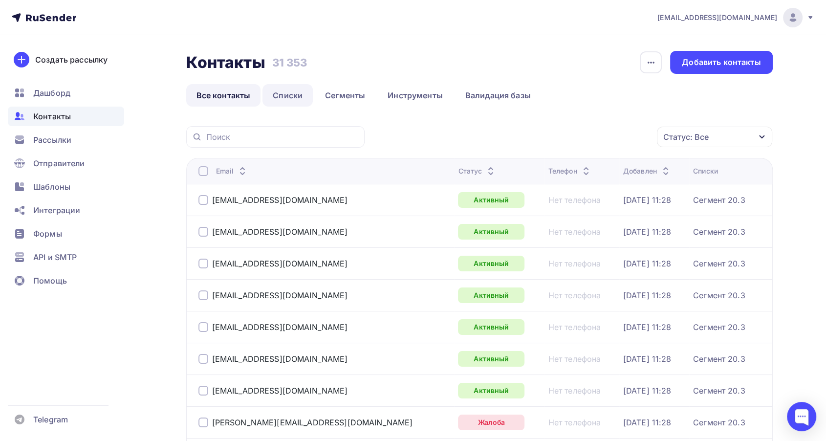
click at [293, 93] on link "Списки" at bounding box center [288, 95] width 50 height 22
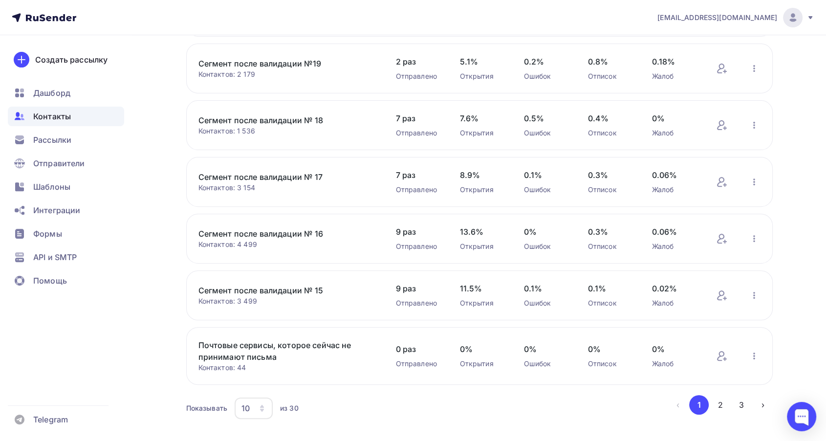
scroll to position [324, 0]
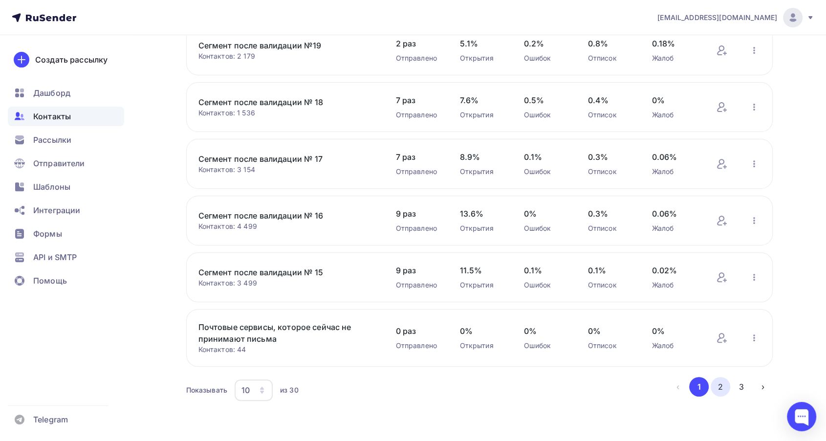
click at [729, 384] on button "2" at bounding box center [721, 387] width 20 height 20
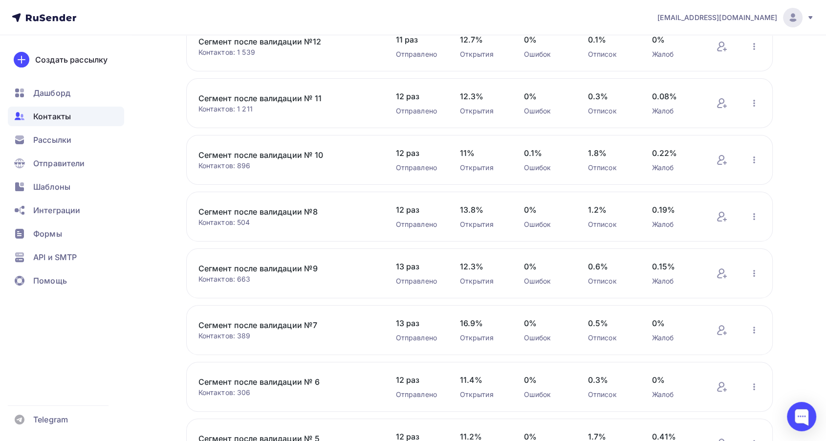
scroll to position [207, 0]
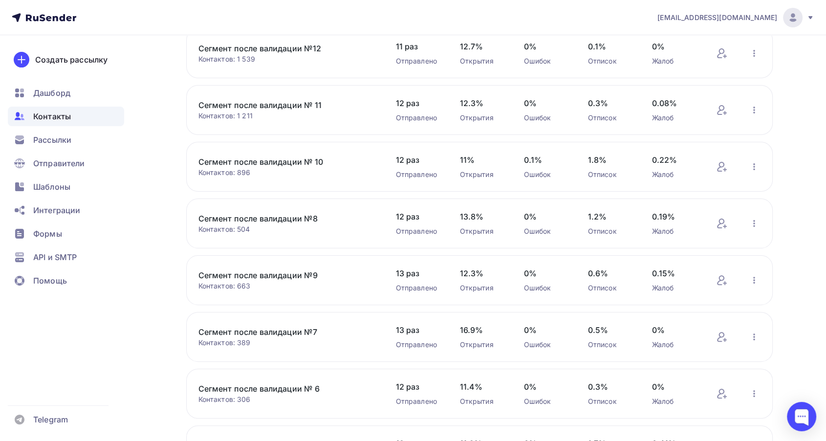
click at [278, 107] on link "Сегмент после валидации № 11" at bounding box center [282, 105] width 166 height 12
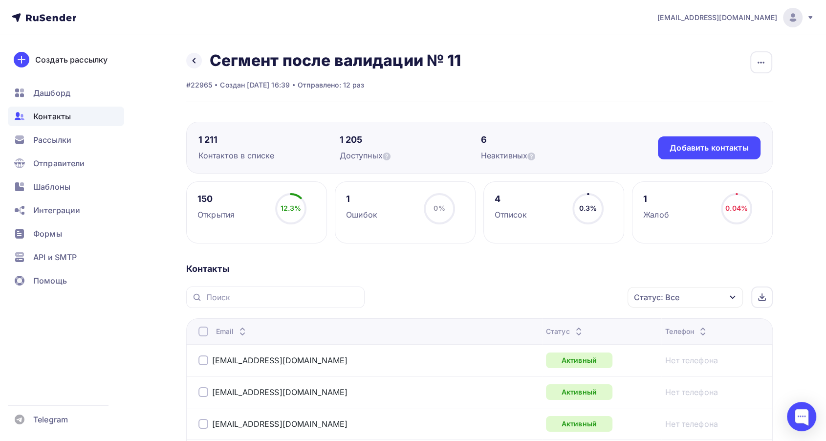
click at [689, 293] on div "Статус: Все" at bounding box center [685, 297] width 115 height 21
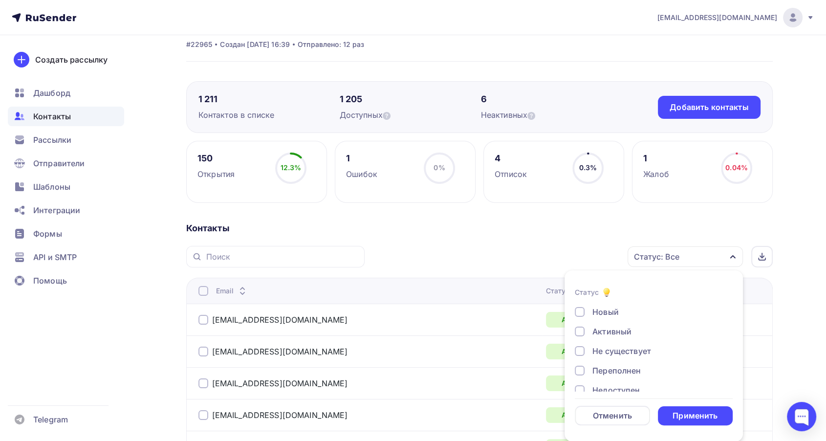
scroll to position [70, 0]
click at [604, 376] on div "Жалоба" at bounding box center [608, 379] width 31 height 12
click at [681, 407] on div "Применить" at bounding box center [695, 415] width 75 height 19
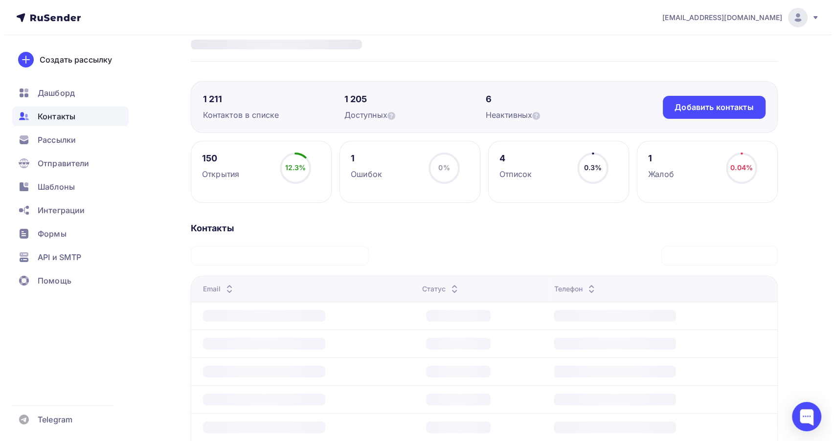
scroll to position [35, 0]
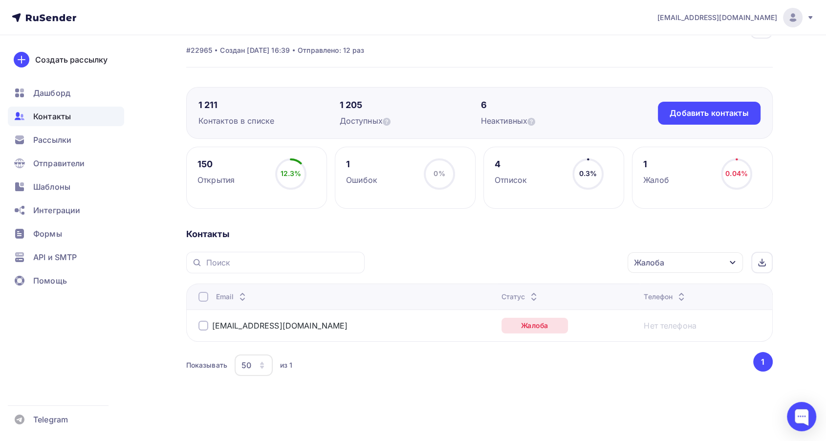
click at [197, 325] on td "[EMAIL_ADDRESS][DOMAIN_NAME]" at bounding box center [341, 326] width 311 height 32
click at [199, 325] on div at bounding box center [204, 326] width 10 height 10
click at [564, 259] on div "Действие" at bounding box center [554, 262] width 129 height 19
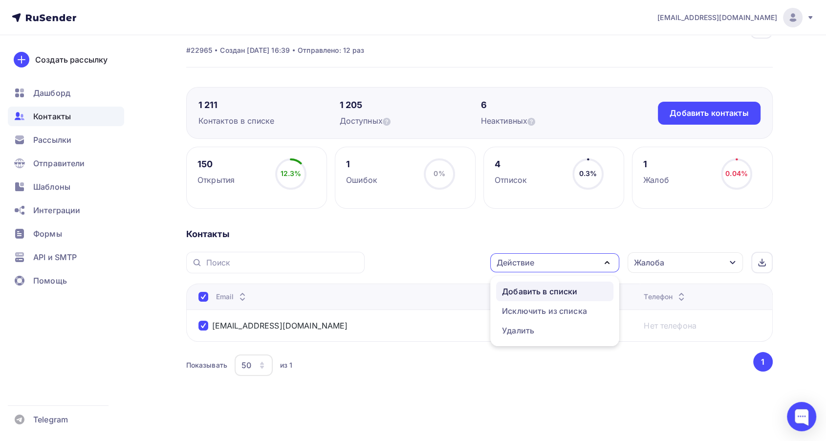
click at [552, 286] on div "Добавить в списки" at bounding box center [539, 292] width 75 height 12
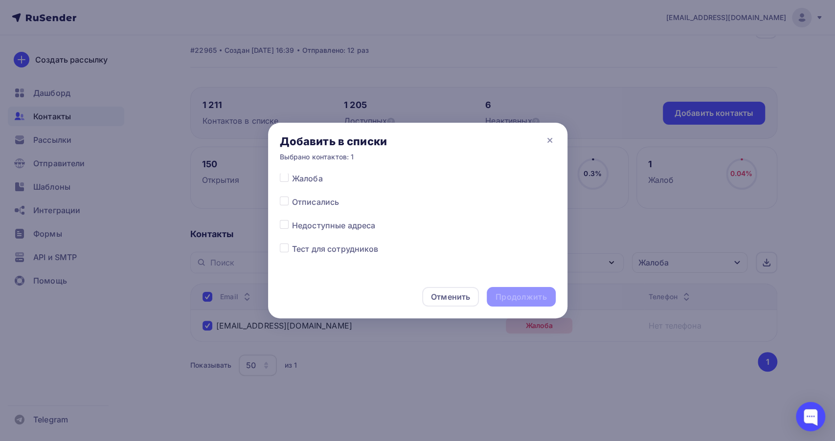
scroll to position [586, 0]
click at [292, 199] on label at bounding box center [292, 199] width 0 height 0
click at [281, 202] on input "checkbox" at bounding box center [284, 203] width 9 height 9
checkbox input "true"
click at [508, 296] on div "Продолжить" at bounding box center [520, 296] width 51 height 11
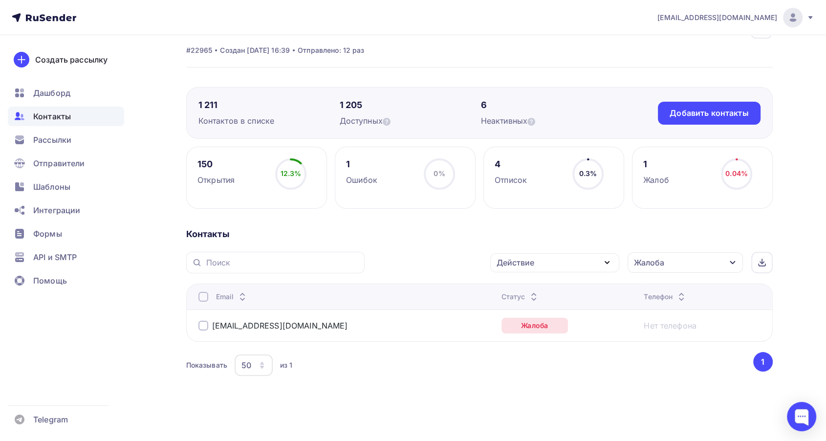
click at [202, 329] on div at bounding box center [204, 326] width 10 height 10
click at [568, 262] on div "Действие" at bounding box center [554, 262] width 129 height 19
click at [533, 316] on div "Исключить из списка" at bounding box center [544, 311] width 85 height 12
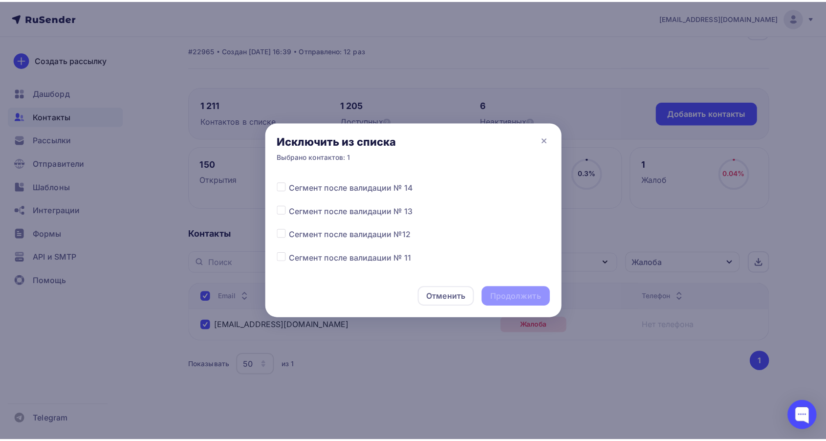
scroll to position [271, 0]
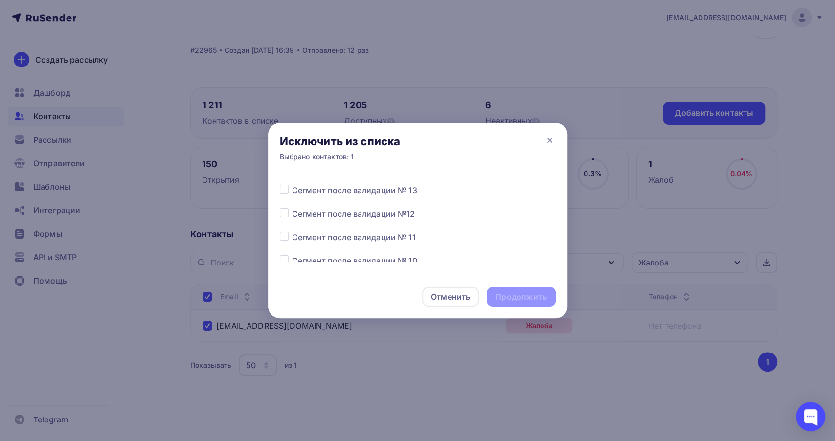
click at [292, 231] on label at bounding box center [292, 231] width 0 height 0
click at [283, 236] on input "checkbox" at bounding box center [284, 235] width 9 height 9
checkbox input "true"
click at [540, 298] on div "Продолжить" at bounding box center [520, 296] width 51 height 11
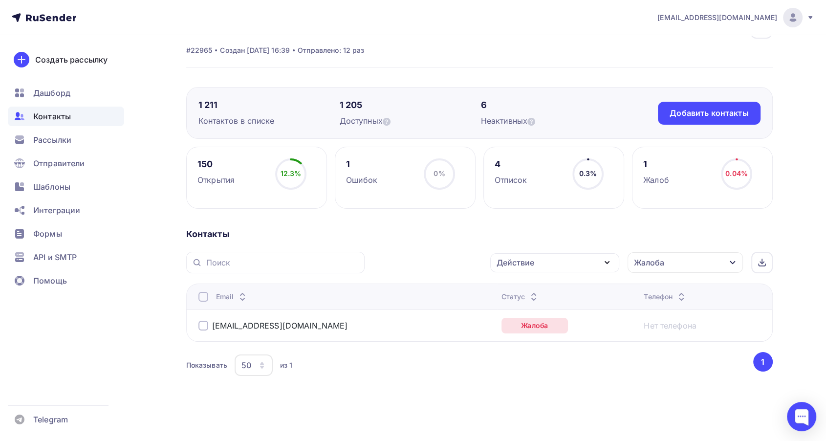
click at [659, 267] on div "Жалоба" at bounding box center [649, 263] width 30 height 12
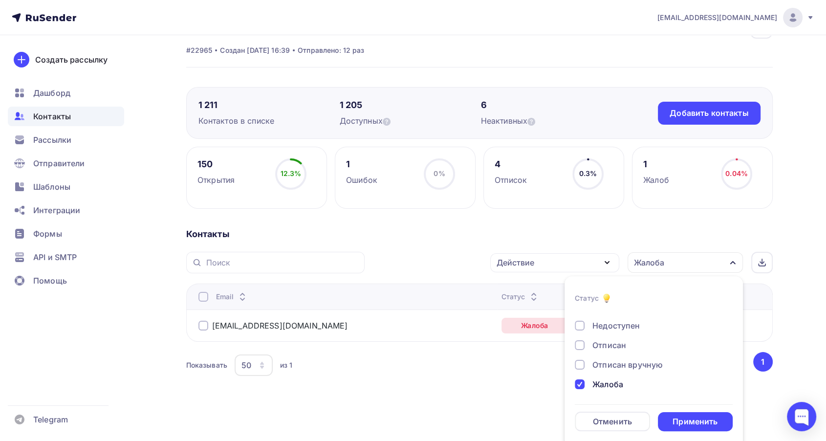
scroll to position [41, 0]
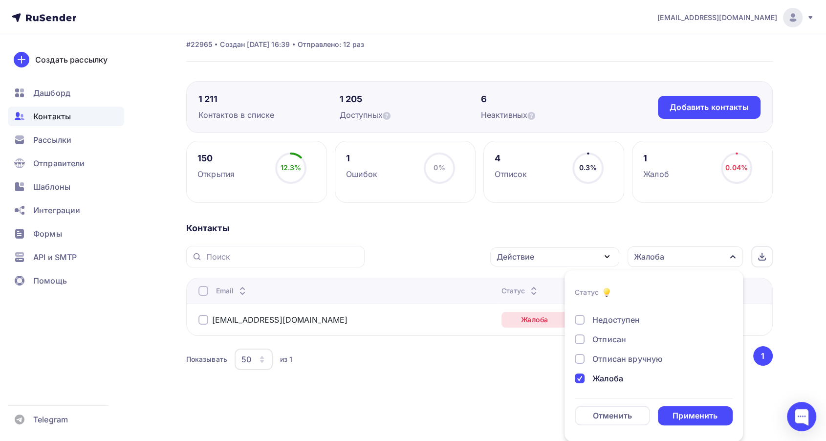
click at [610, 374] on div "Жалоба" at bounding box center [608, 379] width 31 height 12
click at [601, 336] on div "Отписан" at bounding box center [610, 339] width 34 height 12
click at [682, 413] on div "Применить" at bounding box center [695, 415] width 45 height 11
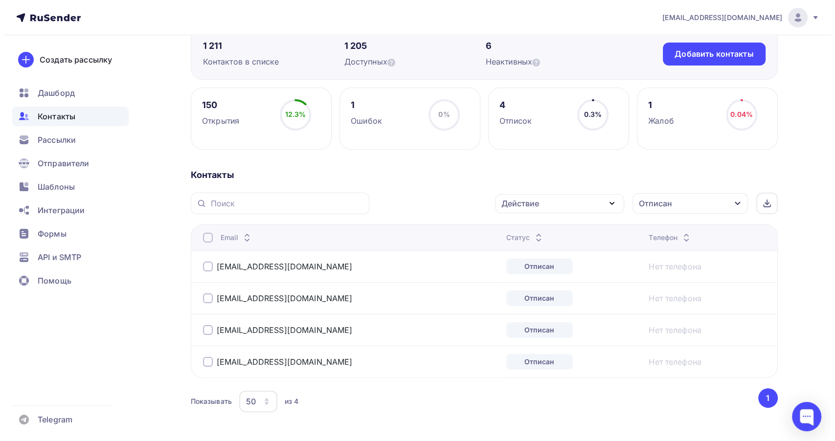
scroll to position [130, 0]
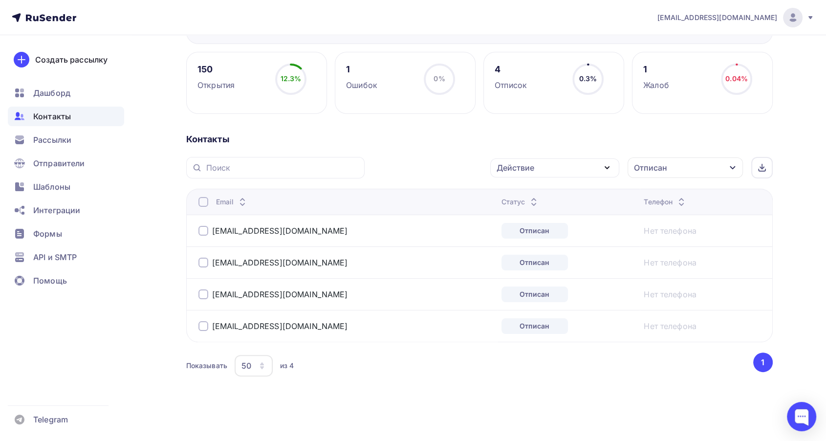
click at [201, 201] on div at bounding box center [204, 202] width 10 height 10
click at [505, 170] on div "Действие" at bounding box center [516, 168] width 38 height 12
click at [515, 195] on div "Добавить в списки" at bounding box center [539, 197] width 75 height 12
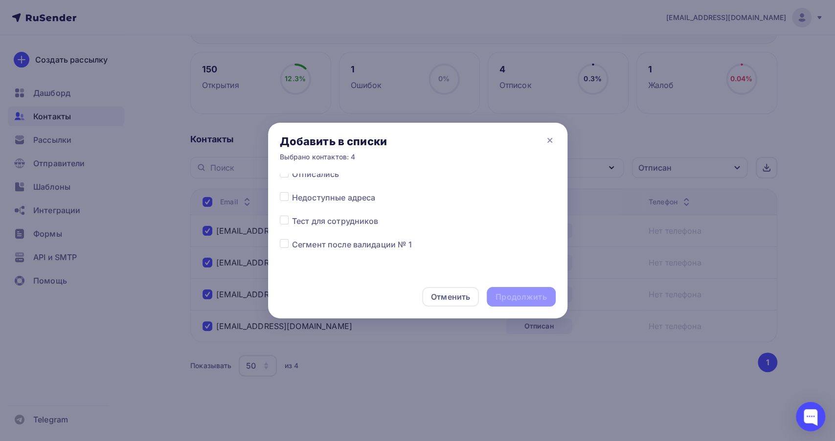
scroll to position [586, 0]
click at [289, 228] on div at bounding box center [286, 228] width 12 height 12
click at [292, 222] on label at bounding box center [292, 222] width 0 height 0
click at [284, 227] on input "checkbox" at bounding box center [284, 226] width 9 height 9
checkbox input "true"
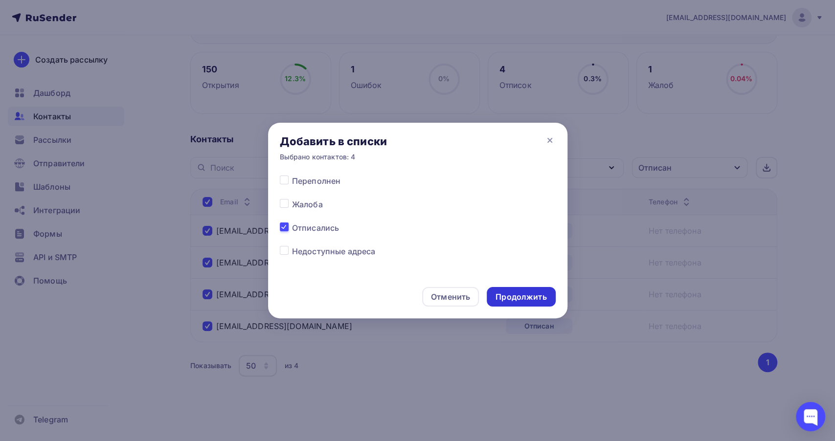
click at [525, 299] on div "Продолжить" at bounding box center [520, 296] width 51 height 11
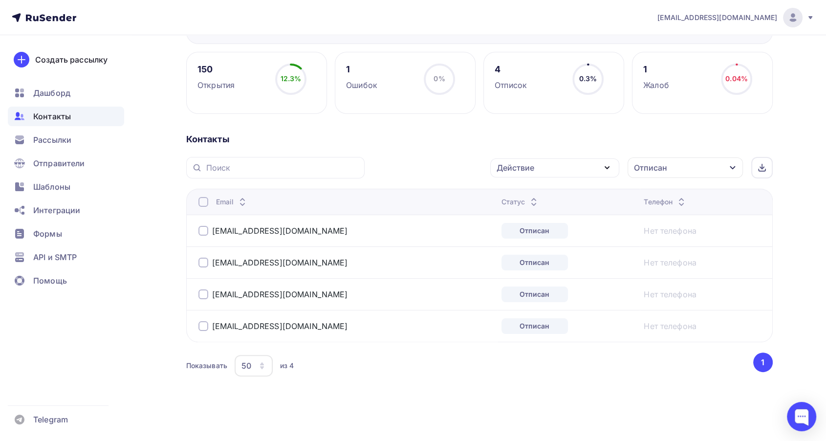
click at [199, 199] on div at bounding box center [204, 202] width 10 height 10
click at [509, 167] on div "Действие" at bounding box center [516, 168] width 38 height 12
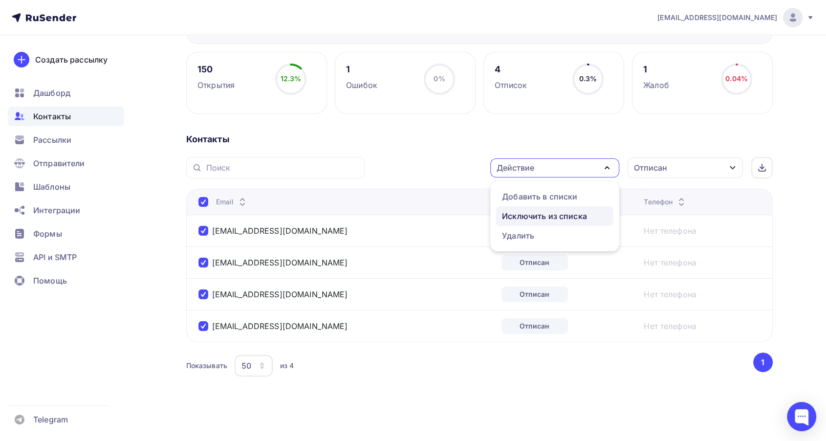
click at [509, 215] on div "Исключить из списка" at bounding box center [544, 216] width 85 height 12
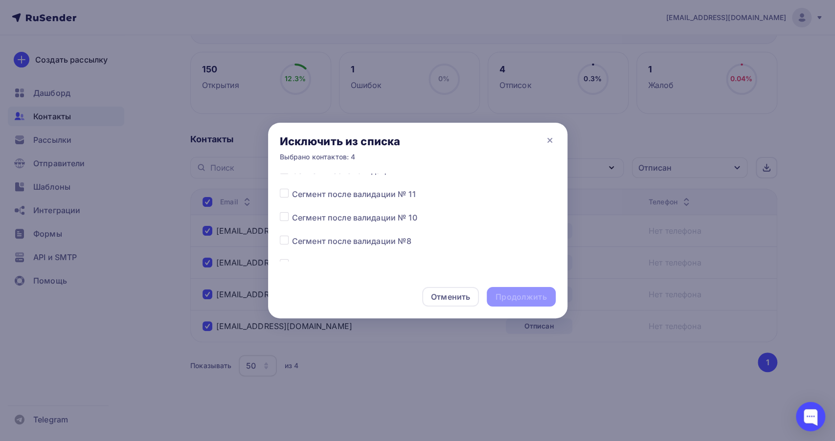
scroll to position [313, 0]
click at [292, 189] on label at bounding box center [292, 189] width 0 height 0
click at [283, 194] on input "checkbox" at bounding box center [284, 193] width 9 height 9
checkbox input "true"
click at [508, 294] on div "Продолжить" at bounding box center [520, 296] width 51 height 11
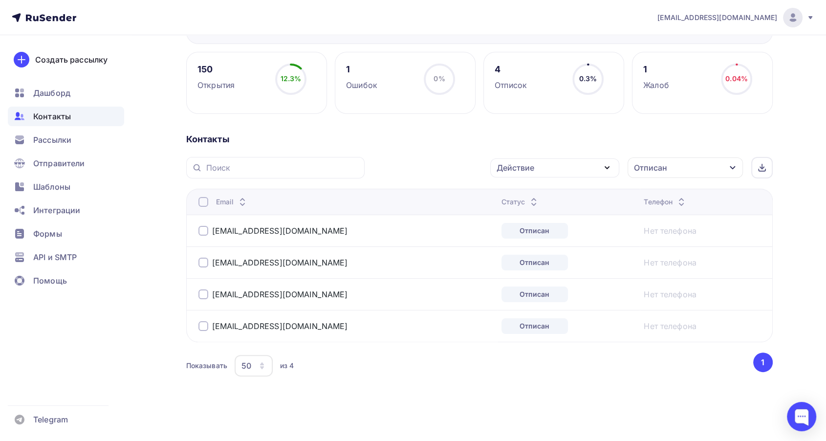
click at [661, 173] on div "Отписан" at bounding box center [685, 167] width 115 height 21
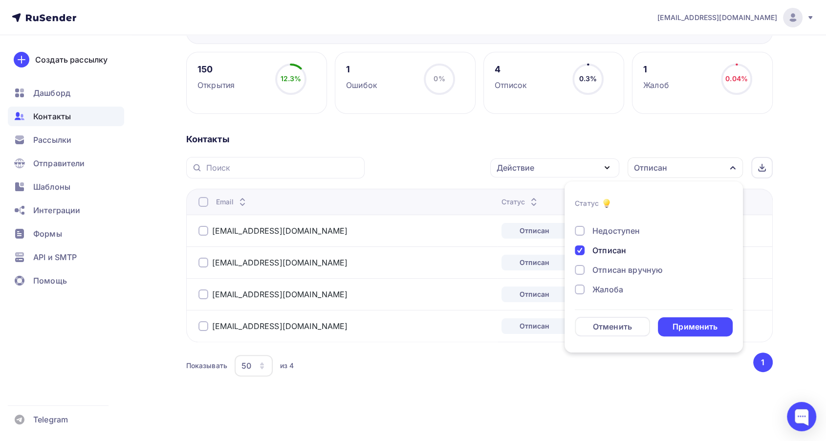
click at [610, 249] on div "Отписан" at bounding box center [610, 250] width 34 height 12
click at [685, 331] on div "Применить" at bounding box center [695, 326] width 45 height 11
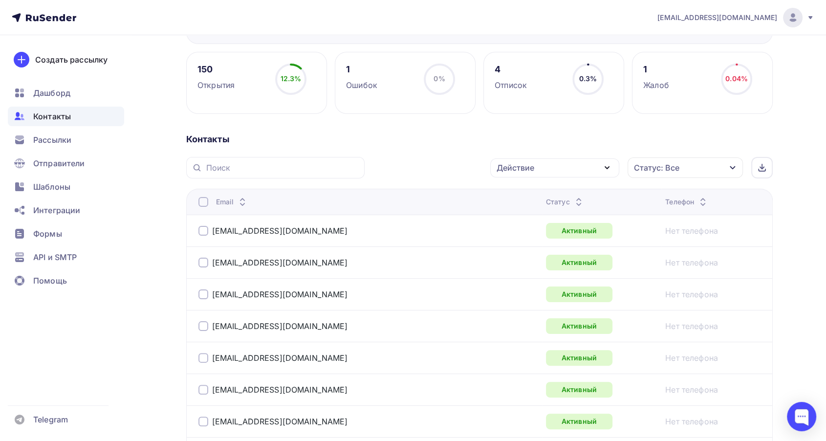
click at [573, 199] on icon at bounding box center [579, 205] width 12 height 12
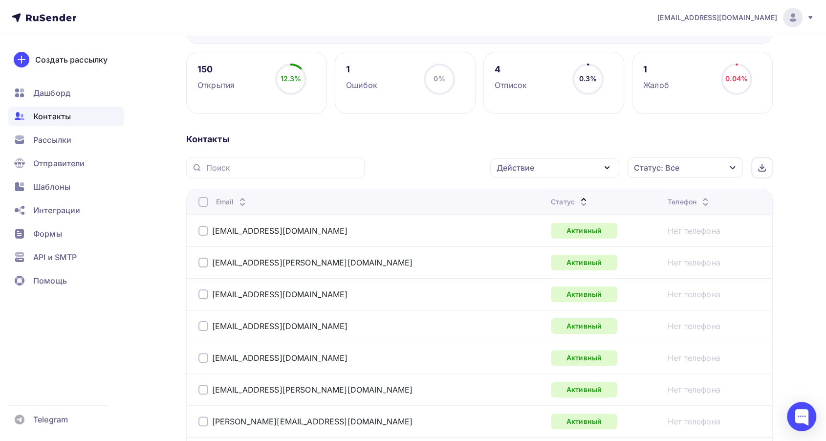
click at [578, 199] on icon at bounding box center [584, 205] width 12 height 12
click at [203, 228] on div at bounding box center [204, 231] width 10 height 10
click at [519, 171] on div "Действие" at bounding box center [516, 168] width 38 height 12
click at [525, 191] on div "Добавить в списки" at bounding box center [539, 197] width 75 height 12
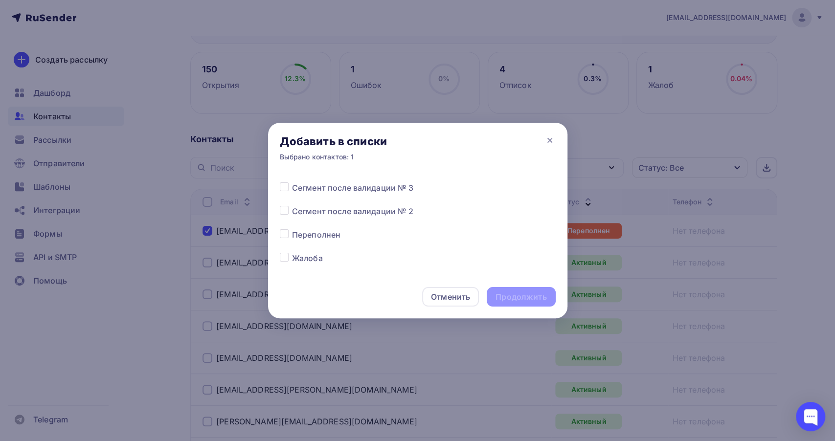
scroll to position [532, 0]
click at [292, 229] on label at bounding box center [292, 229] width 0 height 0
click at [287, 233] on input "checkbox" at bounding box center [284, 233] width 9 height 9
checkbox input "true"
click at [532, 292] on div "Продолжить" at bounding box center [520, 296] width 51 height 11
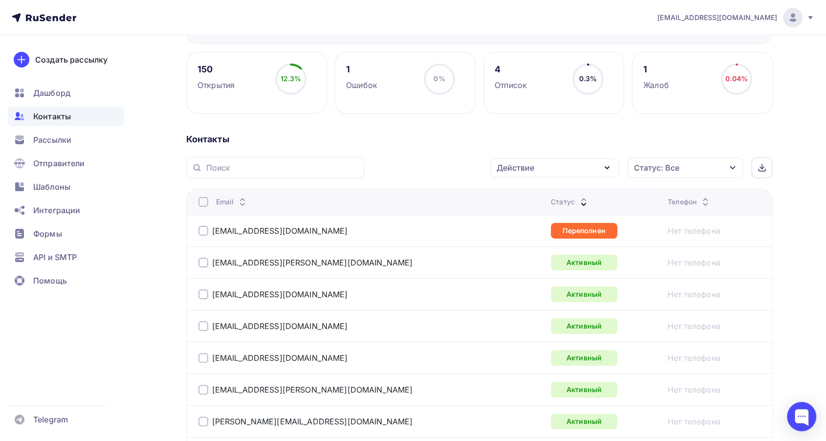
click at [210, 226] on div "[EMAIL_ADDRESS][DOMAIN_NAME]" at bounding box center [274, 231] width 150 height 10
click at [206, 229] on div at bounding box center [204, 231] width 10 height 10
click at [524, 172] on div "Действие" at bounding box center [516, 168] width 38 height 12
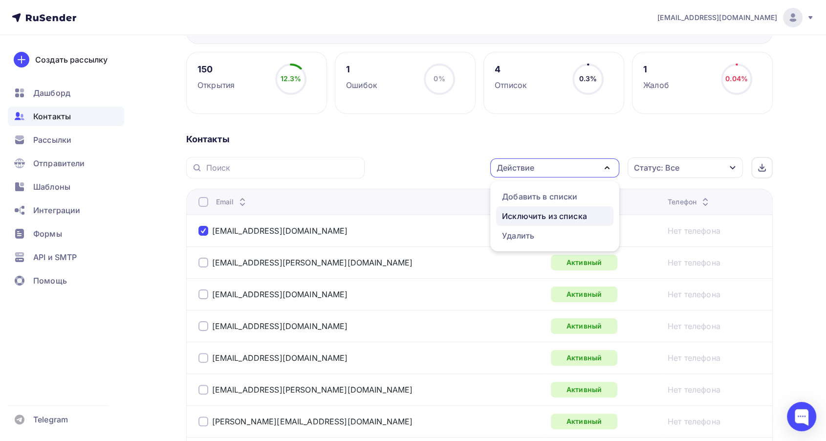
click at [533, 218] on div "Исключить из списка" at bounding box center [544, 216] width 85 height 12
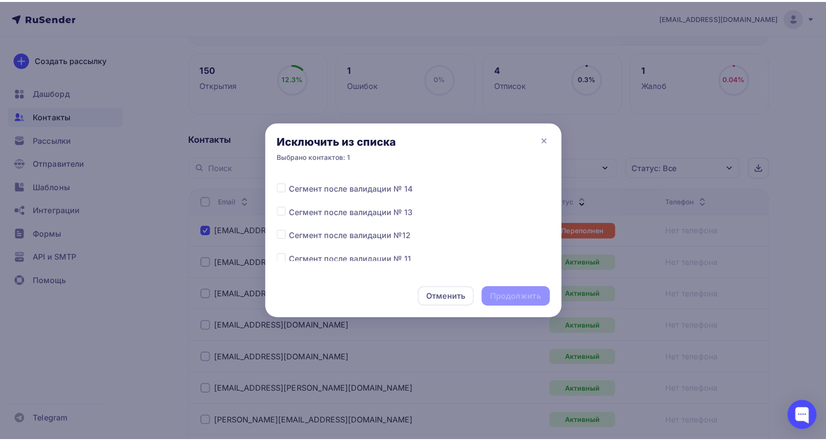
scroll to position [271, 0]
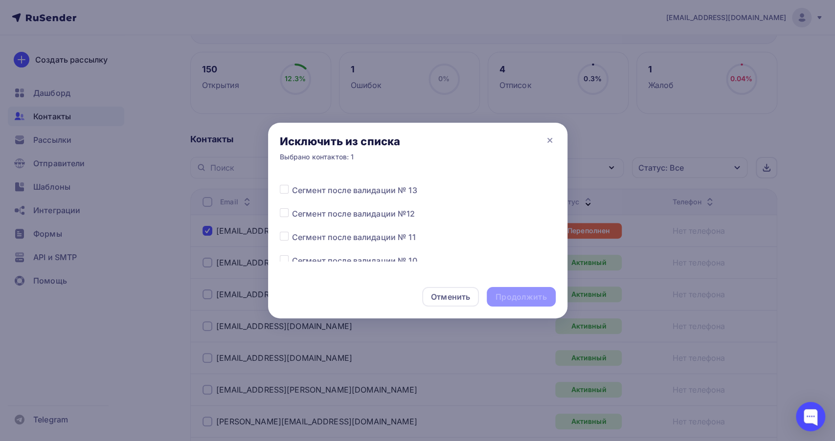
click at [292, 231] on label at bounding box center [292, 231] width 0 height 0
click at [286, 238] on input "checkbox" at bounding box center [284, 235] width 9 height 9
checkbox input "true"
click at [510, 292] on div "Продолжить" at bounding box center [520, 296] width 51 height 11
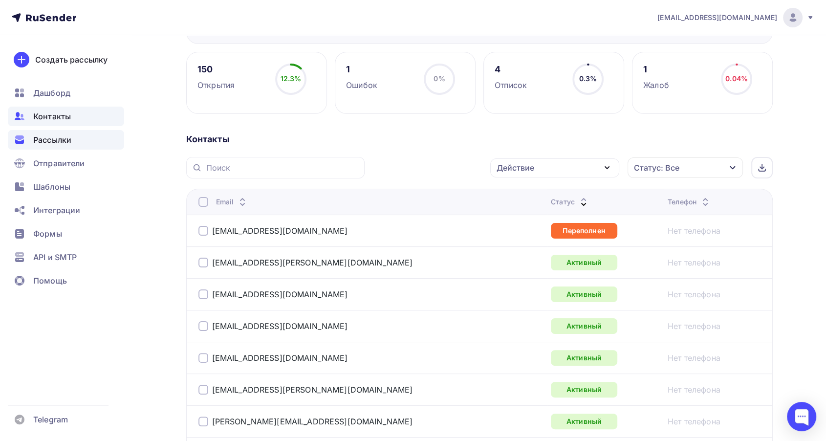
click at [61, 141] on span "Рассылки" at bounding box center [52, 140] width 38 height 12
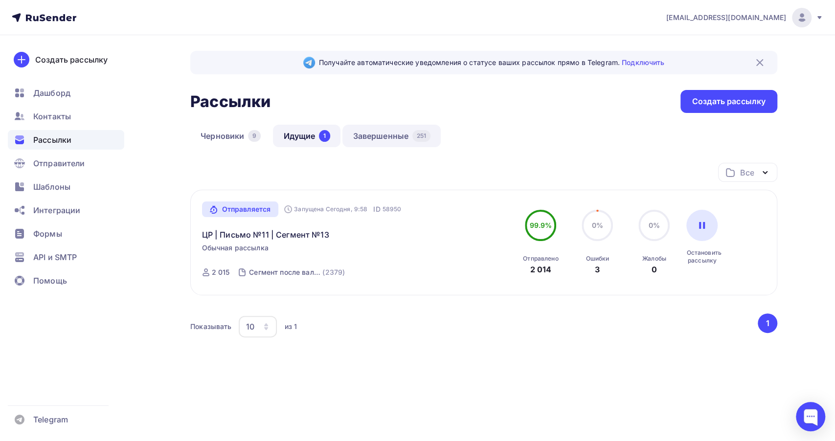
click at [392, 141] on link "Завершенные 251" at bounding box center [391, 136] width 98 height 22
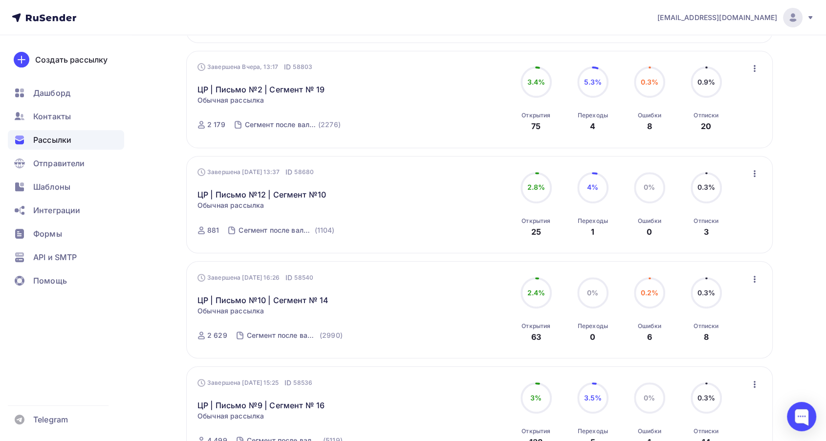
scroll to position [380, 0]
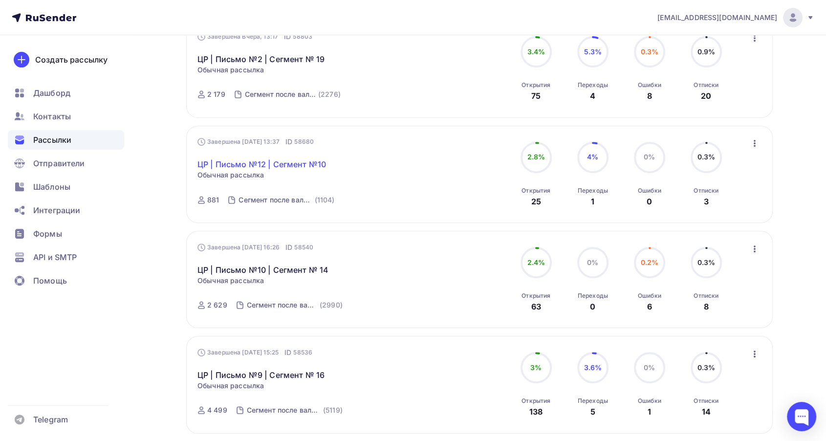
click at [276, 166] on link "ЦР | Письмо №12 | Сегмент №10" at bounding box center [262, 164] width 129 height 12
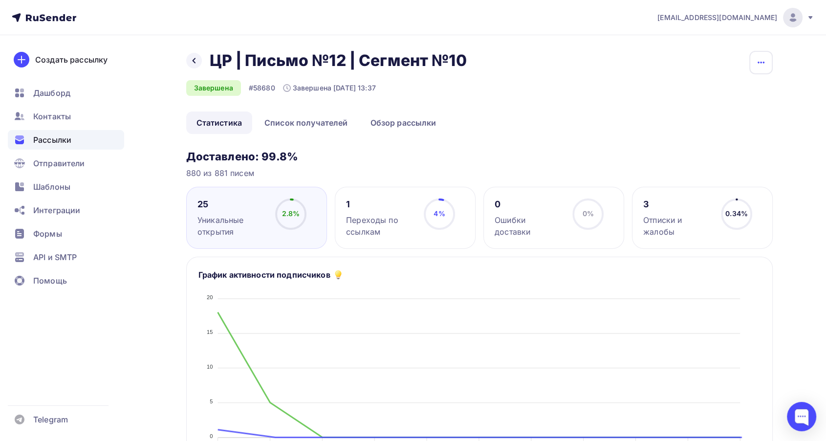
click at [752, 64] on button "button" at bounding box center [761, 62] width 23 height 23
click at [726, 91] on div "Копировать" at bounding box center [724, 94] width 94 height 12
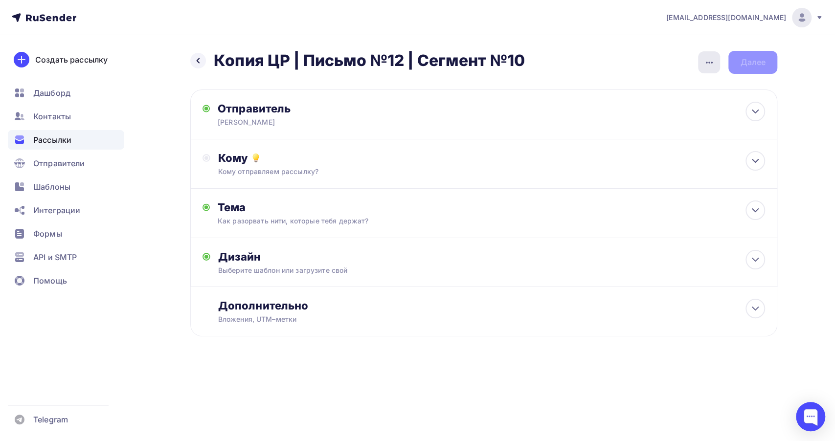
click at [710, 64] on icon "button" at bounding box center [709, 63] width 12 height 12
click at [646, 111] on div "Переименовать рассылку" at bounding box center [657, 113] width 121 height 12
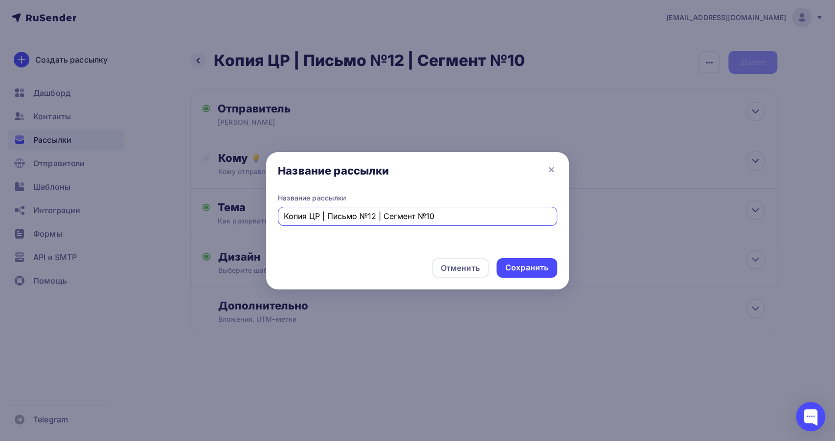
drag, startPoint x: 310, startPoint y: 215, endPoint x: 266, endPoint y: 219, distance: 43.2
click at [266, 219] on div "Название рассылки Копия ЦР | Письмо №12 | Сегмент №10" at bounding box center [417, 221] width 303 height 57
click at [421, 214] on input "ЦР | Письмо №12 | Сегмент №10" at bounding box center [418, 216] width 268 height 12
type input "ЦР | Письмо №12 | Сегмент №12"
click at [543, 266] on div "Сохранить" at bounding box center [526, 267] width 43 height 11
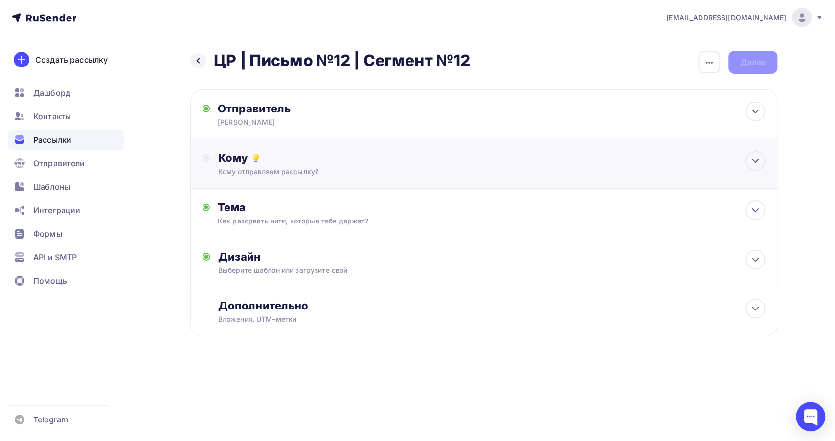
click at [359, 171] on div "Кому отправляем рассылку?" at bounding box center [464, 172] width 492 height 10
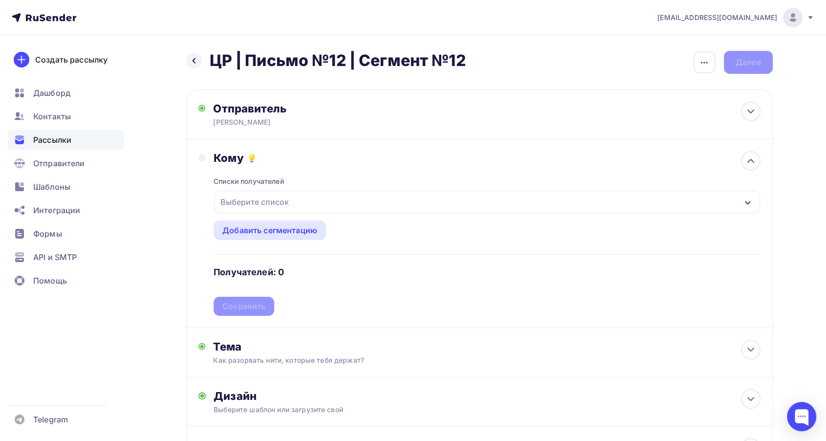
click at [351, 196] on div "Выберите список" at bounding box center [487, 202] width 546 height 22
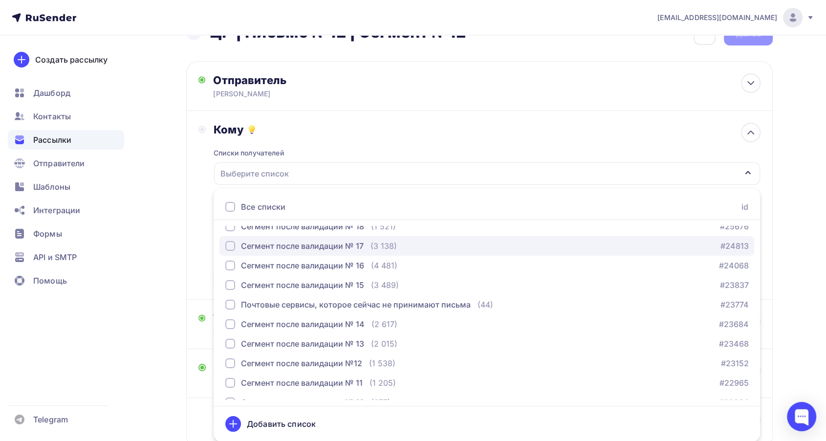
scroll to position [109, 0]
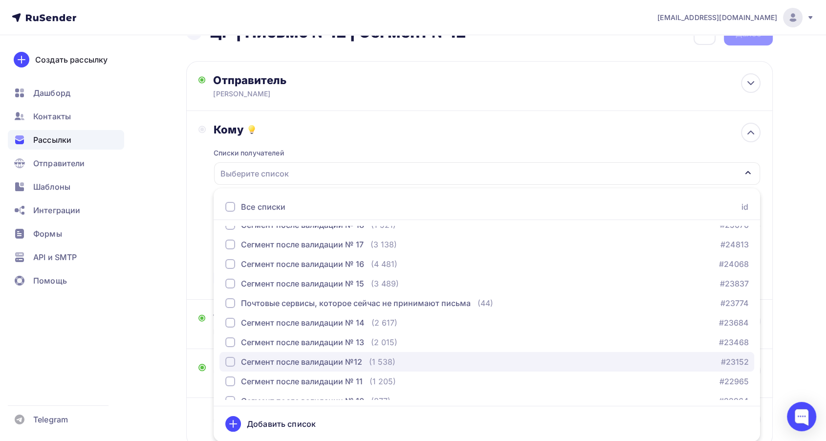
click at [345, 367] on div "Сегмент после валидации №12" at bounding box center [301, 362] width 121 height 12
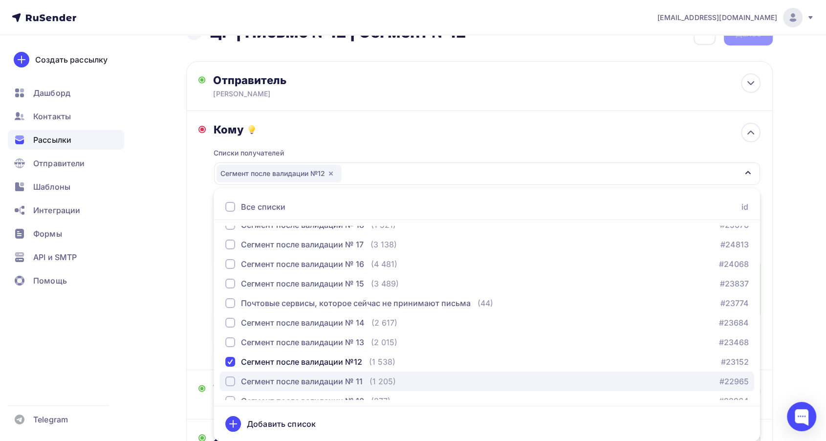
click at [337, 376] on div "Сегмент после валидации № 11" at bounding box center [302, 382] width 122 height 12
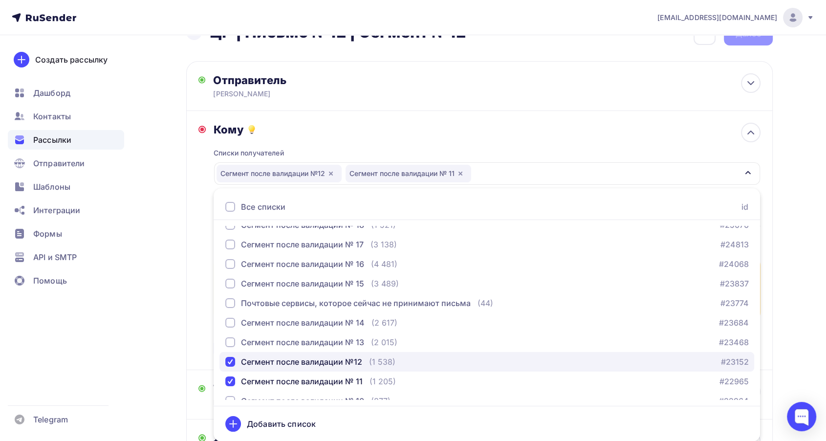
click at [276, 367] on div "Сегмент после валидации №12" at bounding box center [301, 362] width 121 height 12
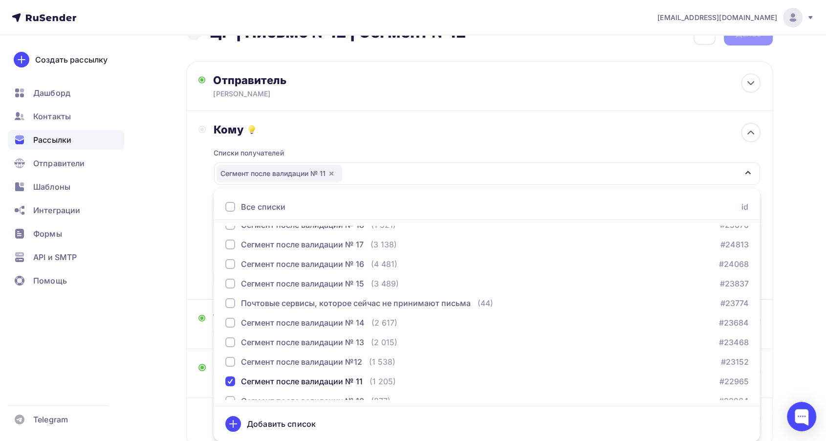
click at [424, 134] on div "Кому" at bounding box center [487, 130] width 547 height 14
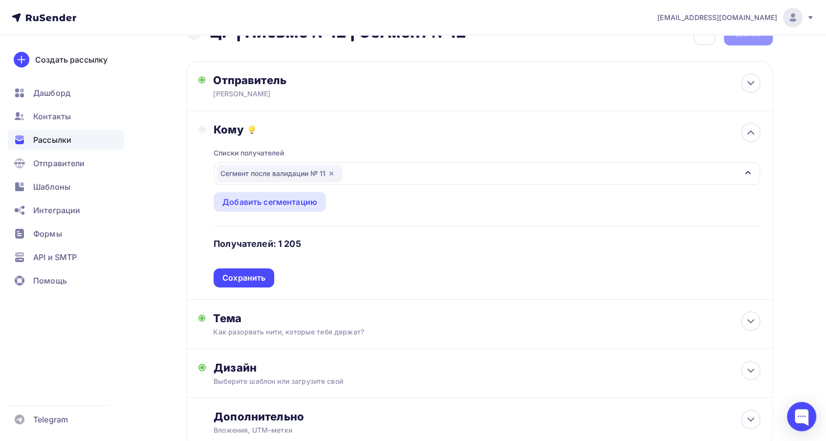
scroll to position [0, 0]
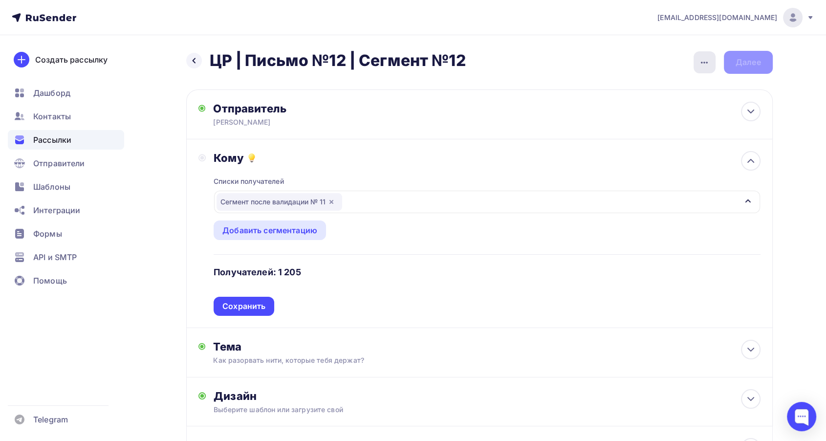
click at [708, 69] on div "button" at bounding box center [705, 62] width 22 height 22
click at [616, 119] on link "Переименовать рассылку" at bounding box center [653, 113] width 133 height 20
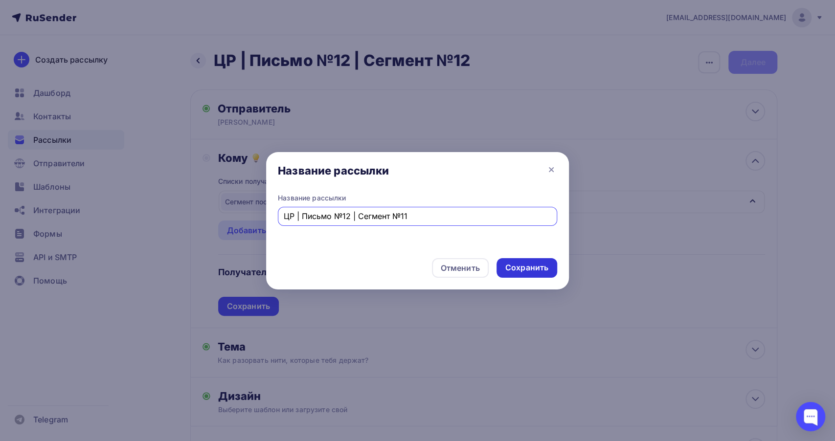
type input "ЦР | Письмо №12 | Сегмент №11"
click at [511, 265] on div "Сохранить" at bounding box center [526, 267] width 43 height 11
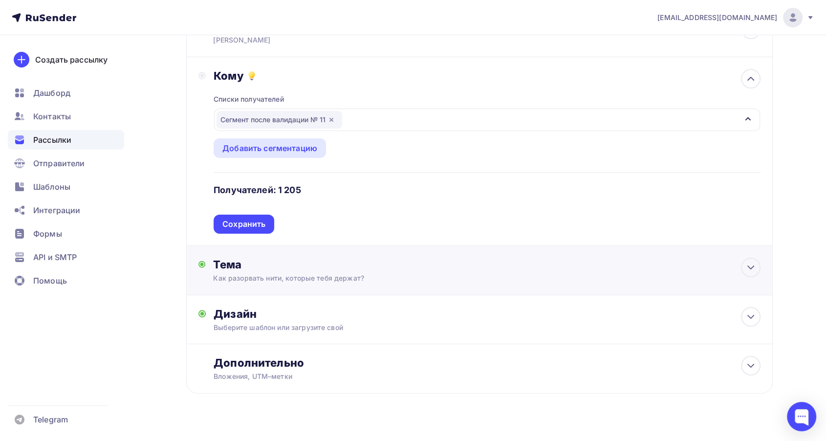
scroll to position [97, 0]
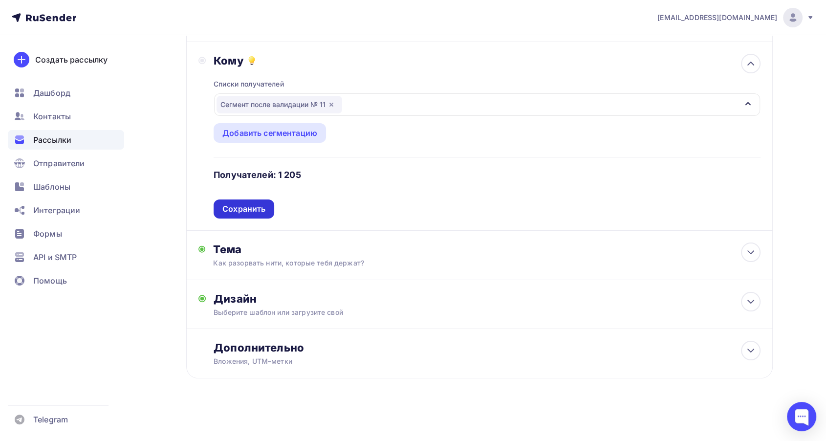
click at [262, 210] on div "Сохранить" at bounding box center [243, 208] width 43 height 11
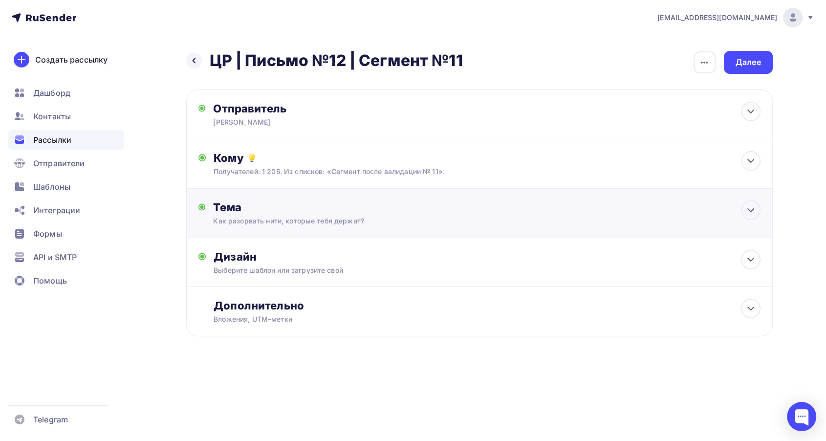
scroll to position [0, 0]
click at [389, 266] on div "Выберите шаблон или загрузите свой" at bounding box center [464, 271] width 492 height 10
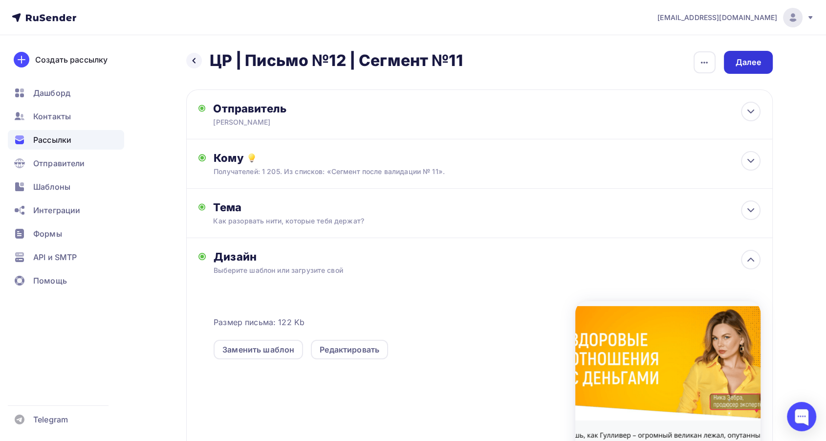
click at [746, 68] on div "Далее" at bounding box center [748, 62] width 49 height 23
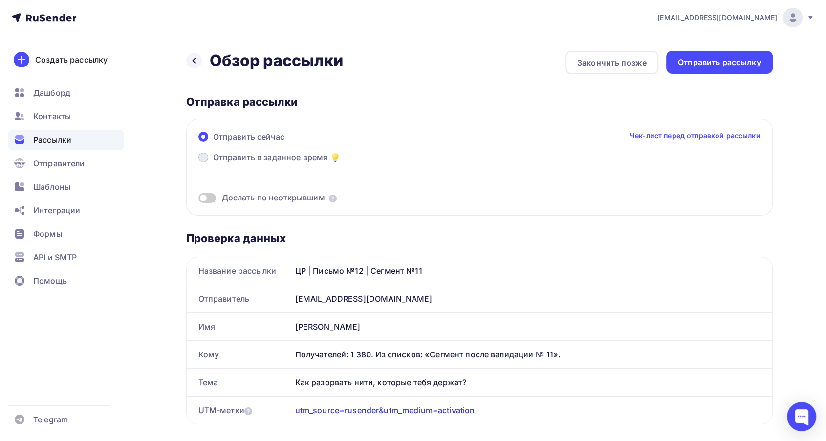
click at [296, 157] on span "Отправить в заданное время" at bounding box center [270, 158] width 115 height 12
click at [213, 163] on input "Отправить в заданное время" at bounding box center [213, 163] width 0 height 0
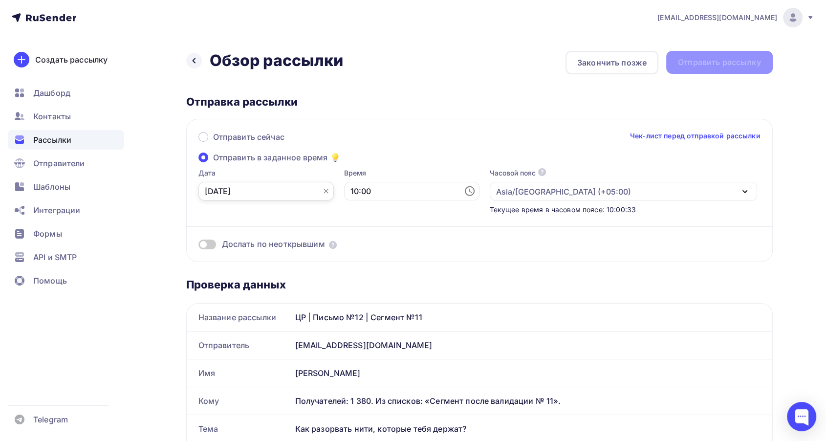
click at [249, 195] on input "[DATE]" at bounding box center [266, 191] width 135 height 19
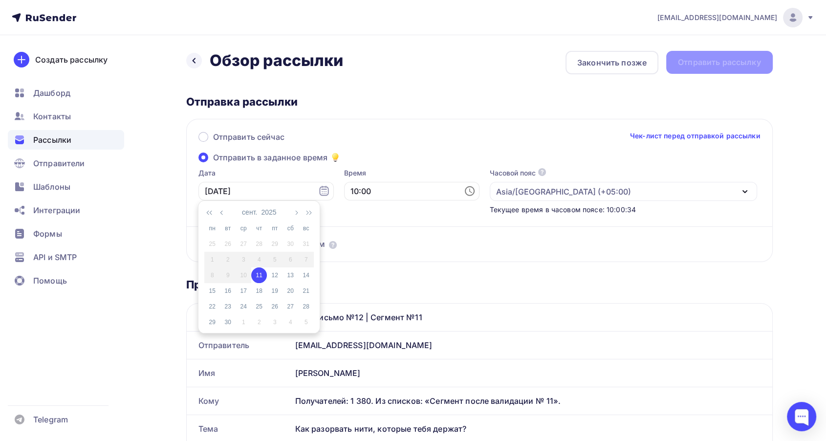
drag, startPoint x: 258, startPoint y: 282, endPoint x: 262, endPoint y: 269, distance: 13.5
click at [258, 282] on td "11" at bounding box center [259, 275] width 16 height 16
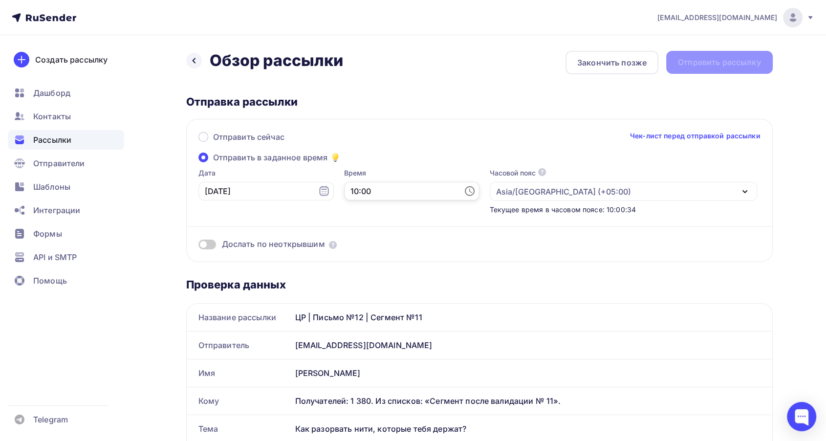
click at [344, 194] on input "10:00" at bounding box center [411, 191] width 135 height 19
click at [353, 246] on li "16" at bounding box center [357, 249] width 51 height 16
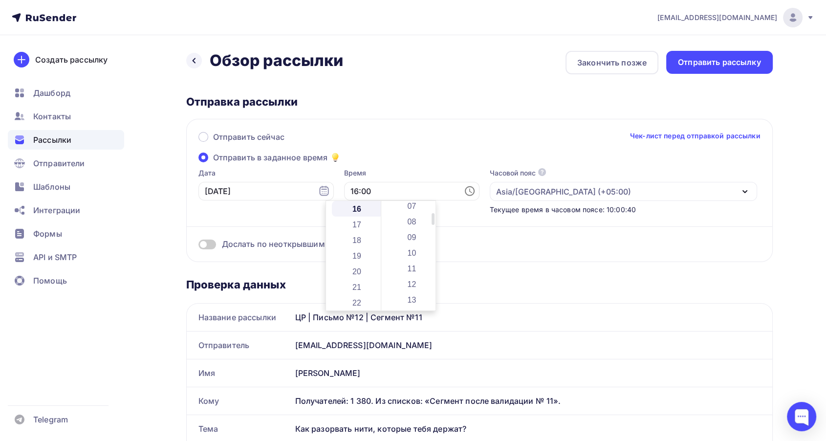
scroll to position [163, 0]
click at [413, 293] on li "16" at bounding box center [412, 297] width 51 height 16
type input "16:16"
click at [392, 163] on div "Отправить сейчас Чек-лист перед отправкой рассылки Отправить в заданное время Д…" at bounding box center [479, 190] width 587 height 143
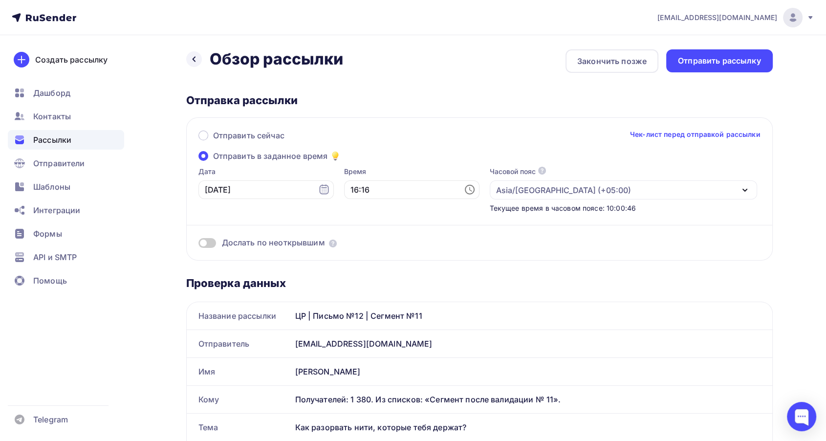
scroll to position [0, 0]
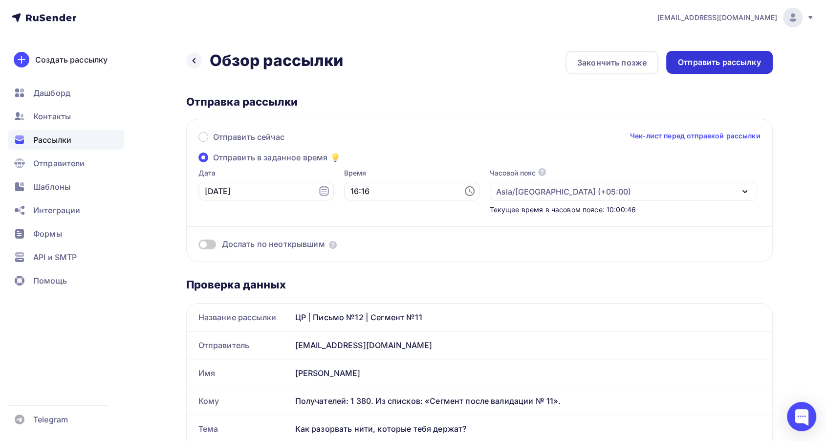
click at [704, 66] on div "Отправить рассылку" at bounding box center [719, 62] width 83 height 11
